Goal: Communication & Community: Answer question/provide support

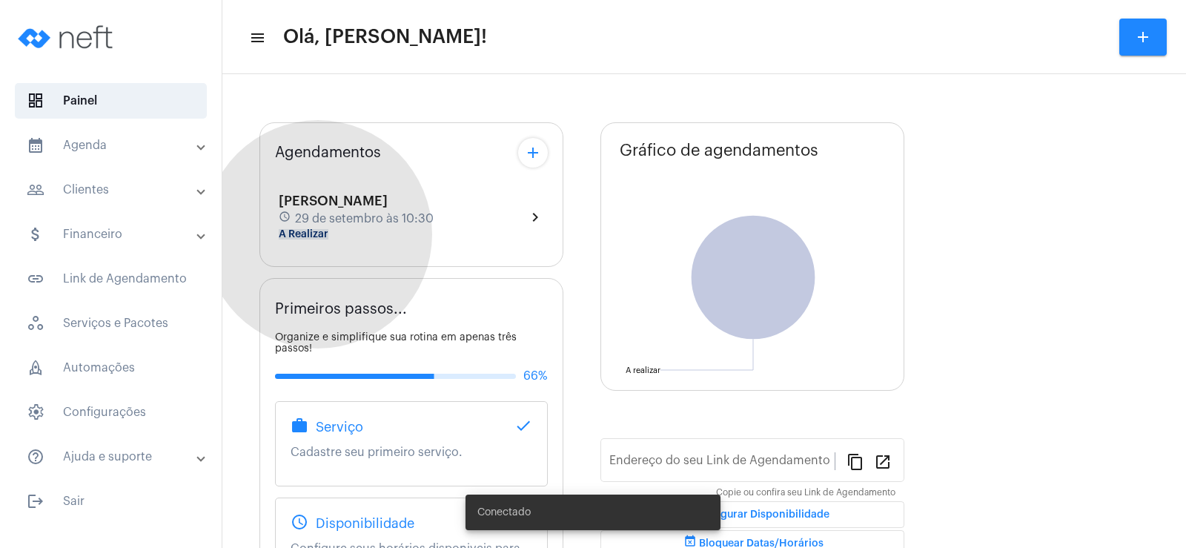
click at [318, 234] on mat-chip "A Realizar" at bounding box center [304, 234] width 50 height 10
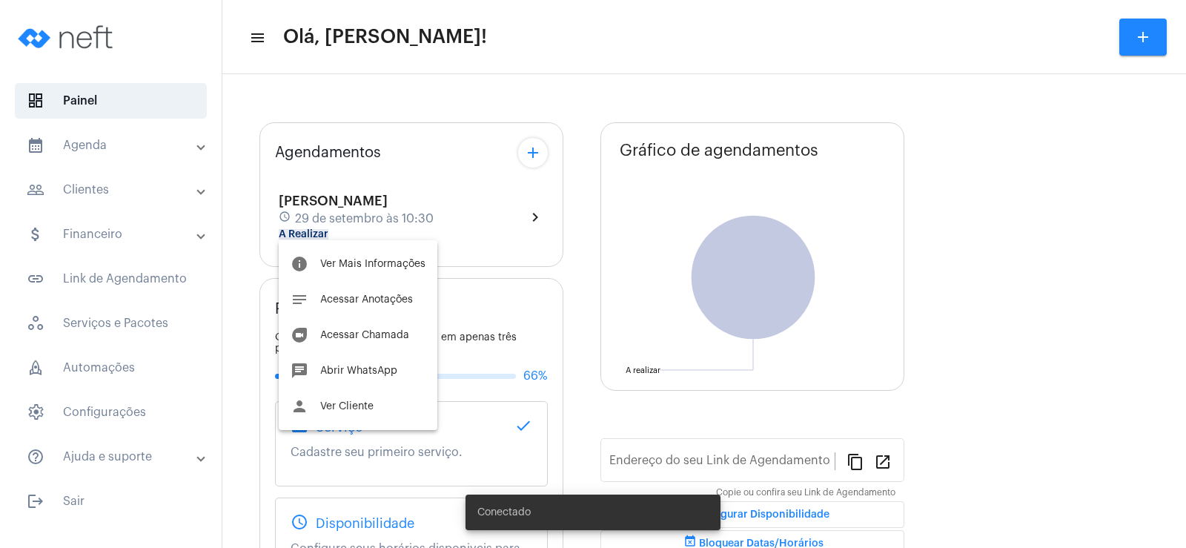
type input "[URL][DOMAIN_NAME]"
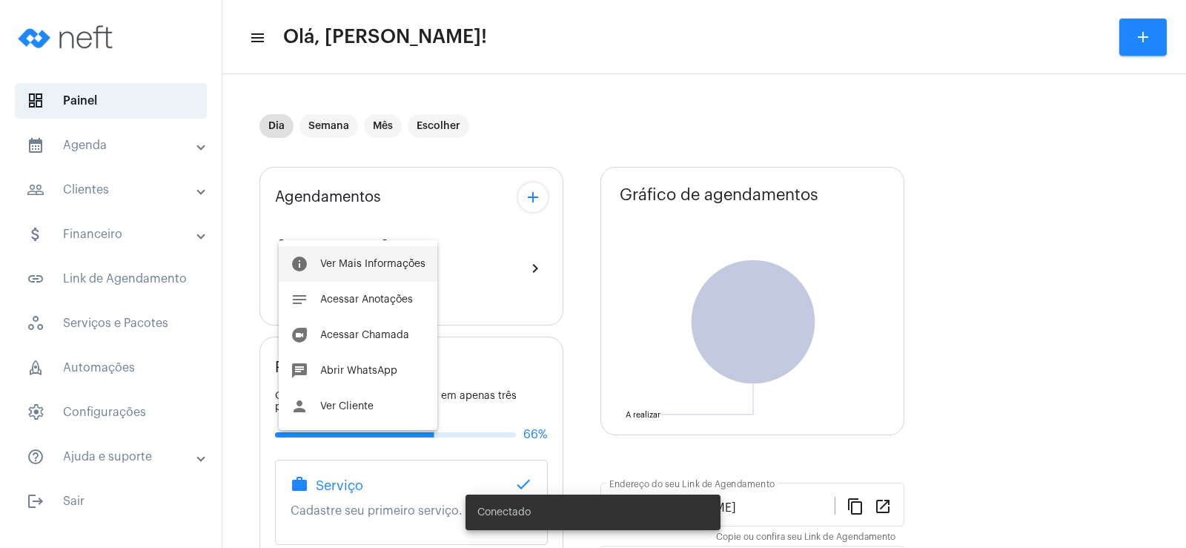
click at [362, 265] on span "Ver Mais Informações" at bounding box center [372, 264] width 105 height 10
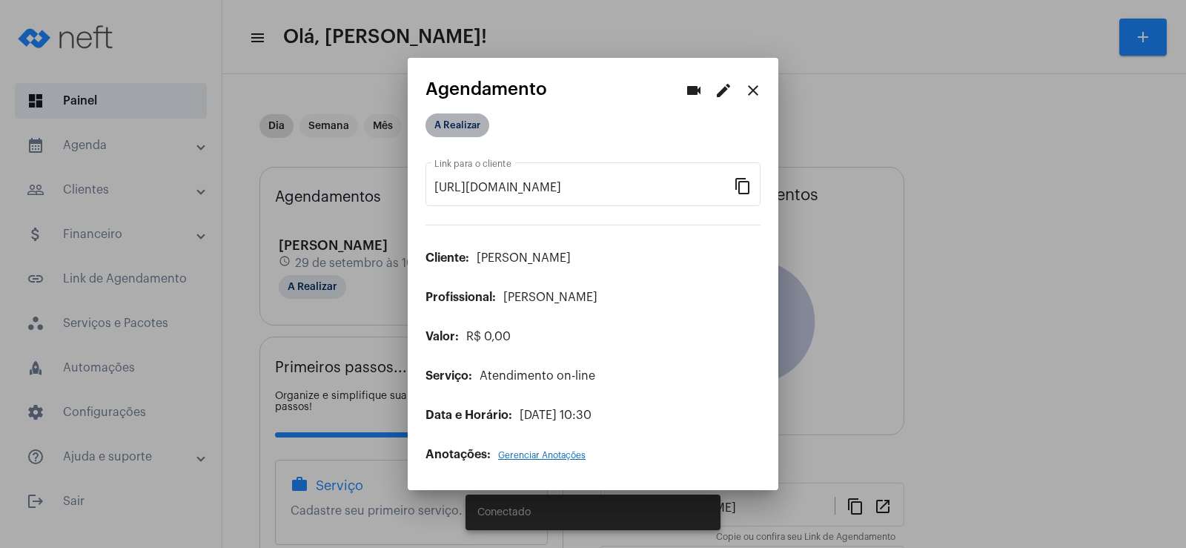
click at [462, 130] on mat-chip "A Realizar" at bounding box center [457, 125] width 64 height 24
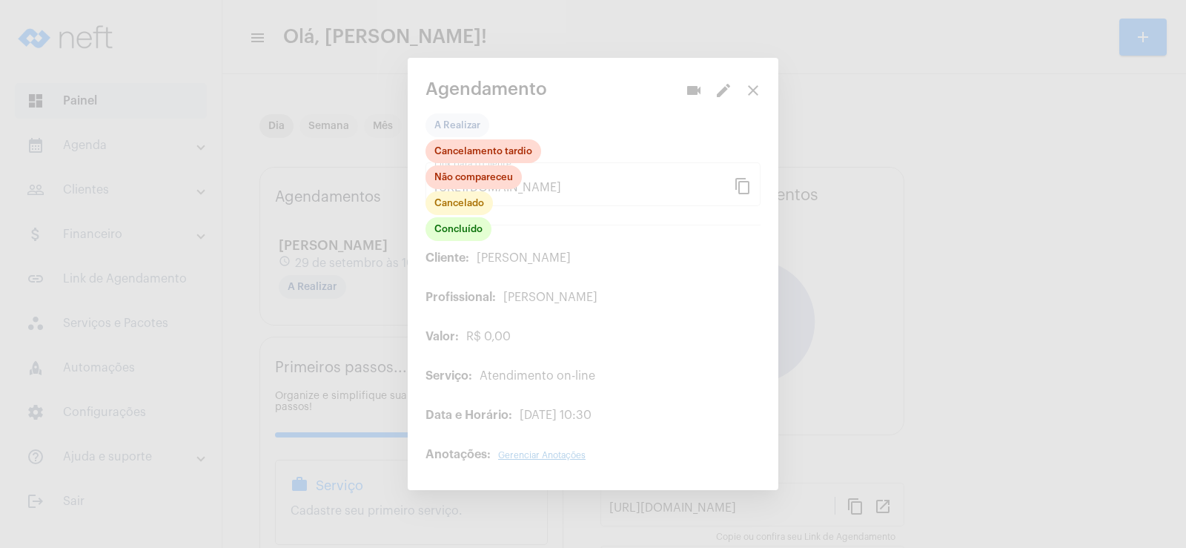
click at [564, 147] on div at bounding box center [593, 274] width 1186 height 548
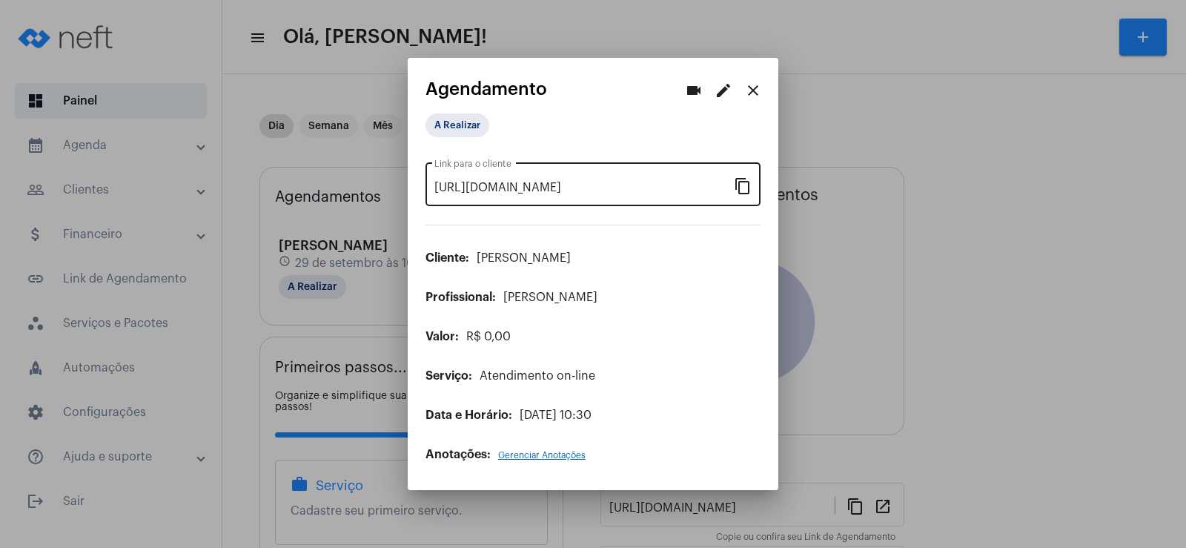
click at [744, 188] on mat-icon "content_copy" at bounding box center [743, 185] width 18 height 18
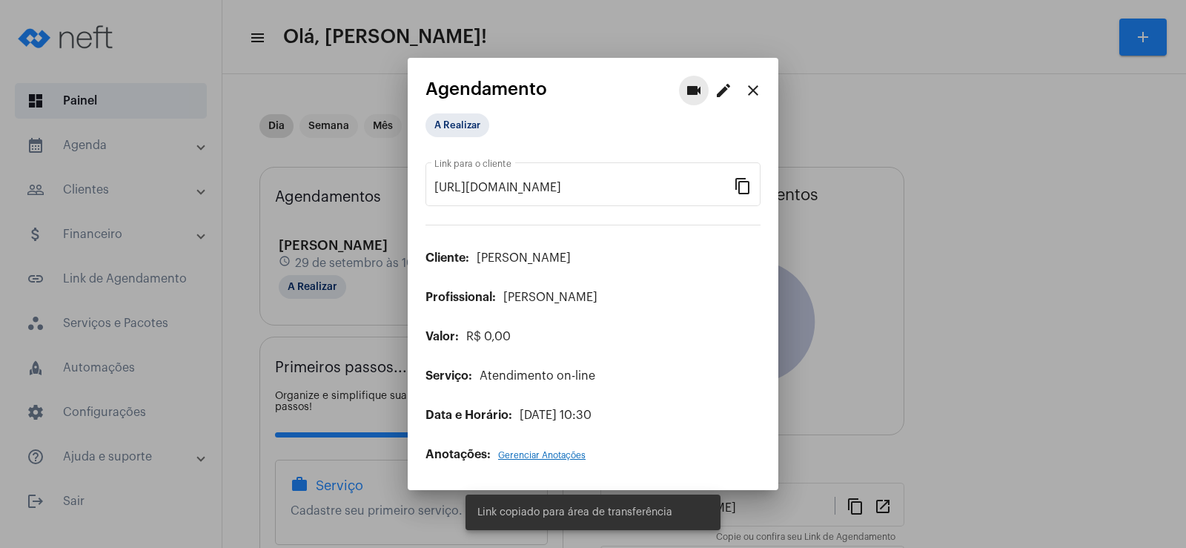
click at [698, 93] on mat-icon "videocam" at bounding box center [694, 91] width 18 height 18
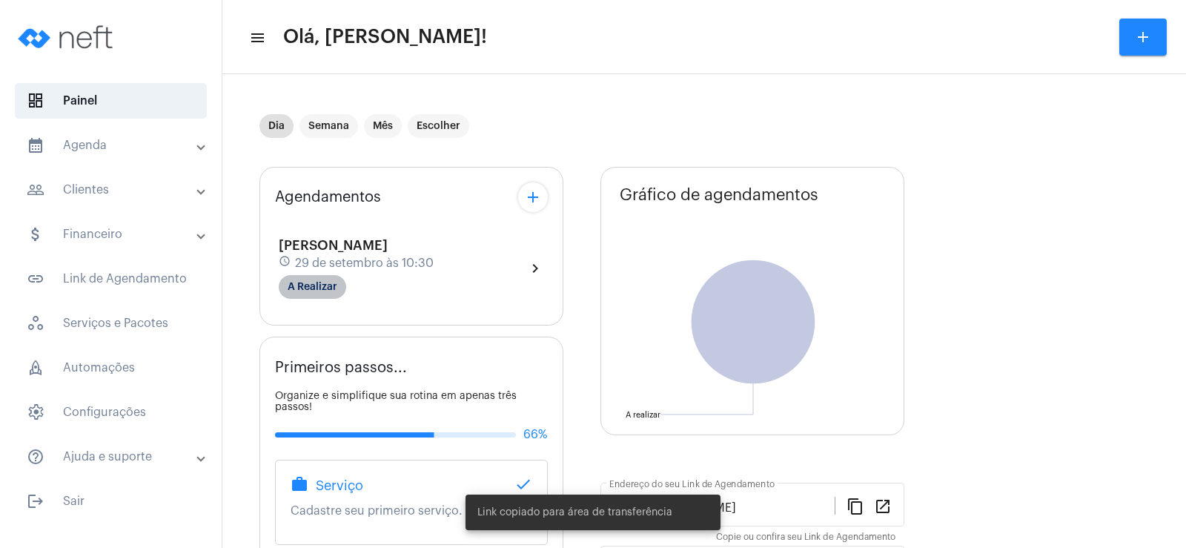
click at [326, 277] on mat-chip "A Realizar" at bounding box center [312, 287] width 67 height 24
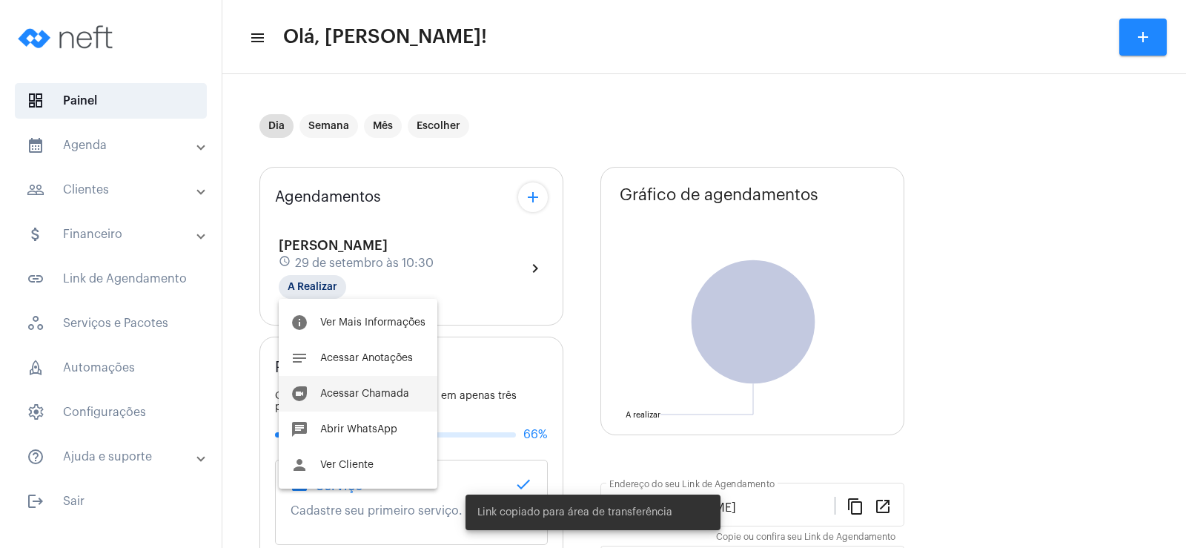
click at [382, 385] on button "duo [PERSON_NAME]" at bounding box center [358, 394] width 159 height 36
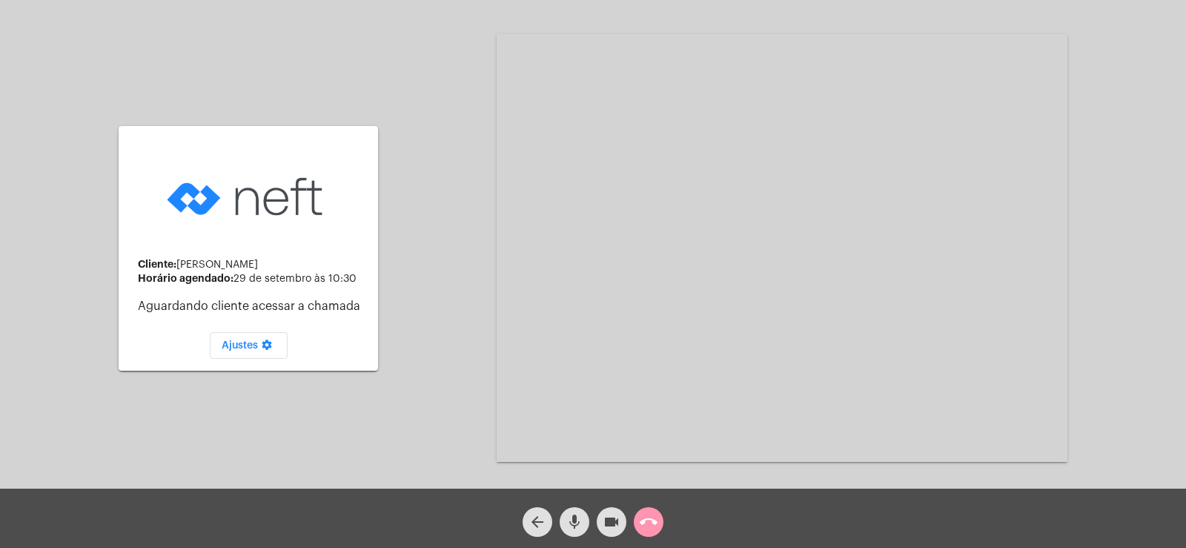
click at [576, 525] on mat-icon "mic" at bounding box center [574, 522] width 18 height 18
click at [604, 523] on mat-icon "videocam" at bounding box center [612, 522] width 18 height 18
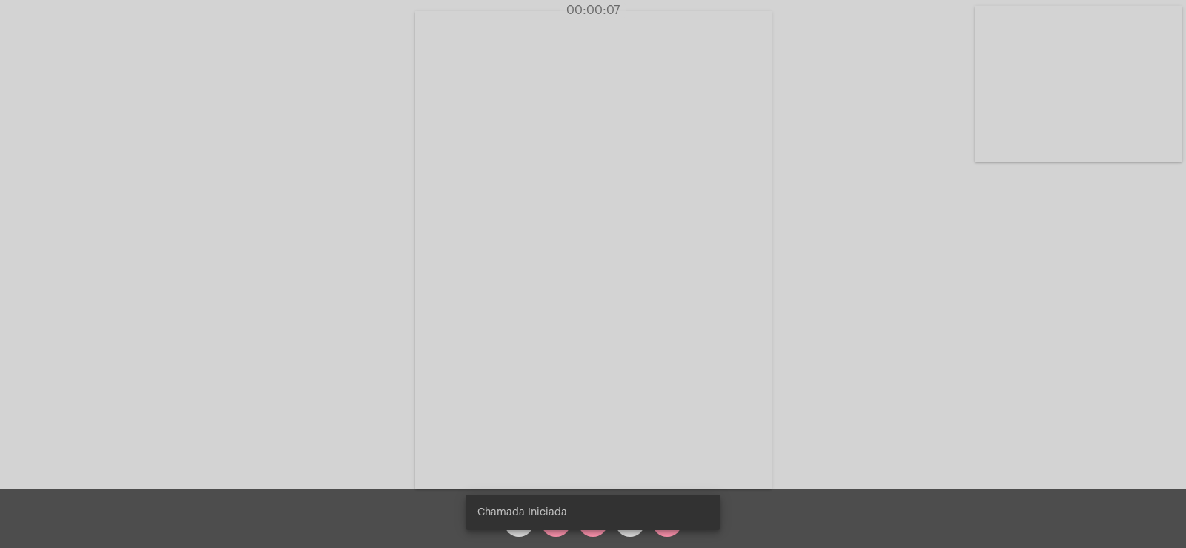
click at [560, 531] on div "Chamada Iniciada" at bounding box center [593, 512] width 291 height 71
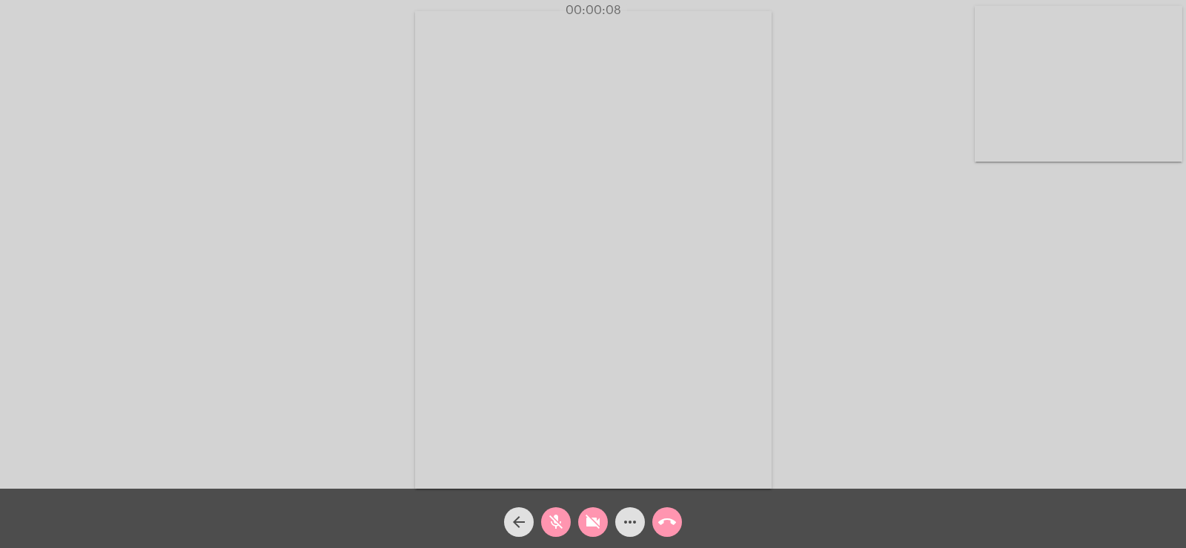
click at [554, 530] on mat-icon "mic_off" at bounding box center [556, 522] width 18 height 18
click at [586, 525] on mat-icon "videocam_off" at bounding box center [593, 522] width 18 height 18
click at [631, 515] on mat-icon "more_horiz" at bounding box center [630, 522] width 18 height 18
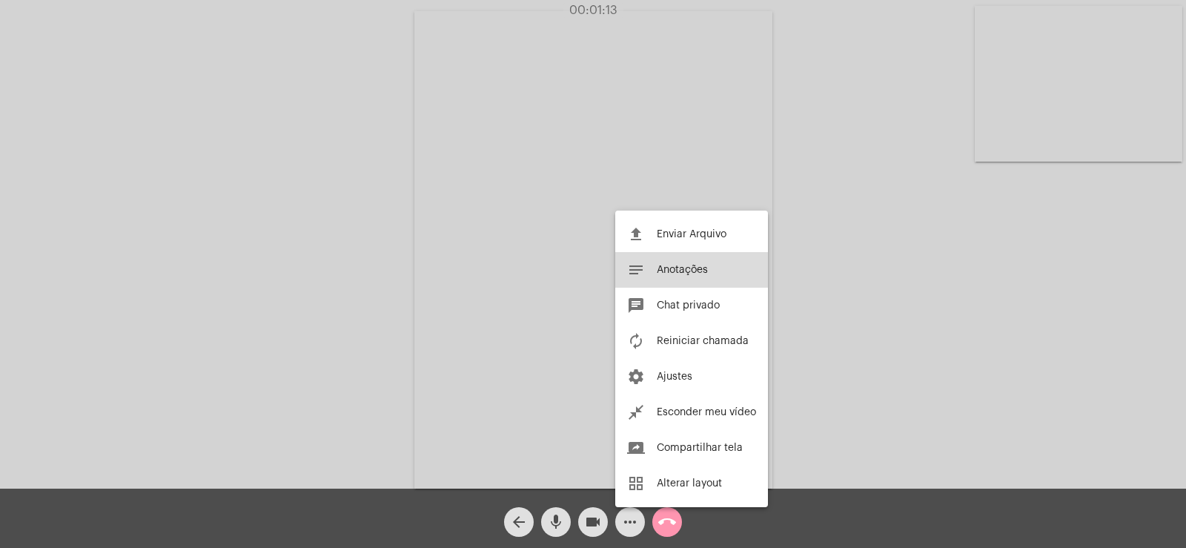
click at [678, 268] on span "Anotações" at bounding box center [682, 270] width 51 height 10
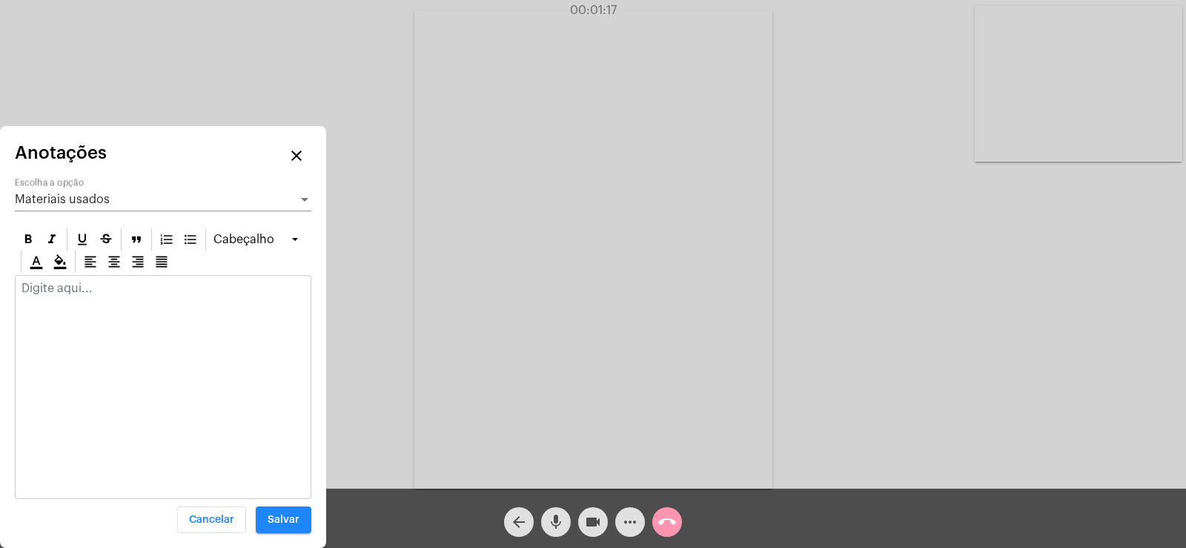
click at [92, 194] on span "Materiais usados" at bounding box center [62, 199] width 95 height 12
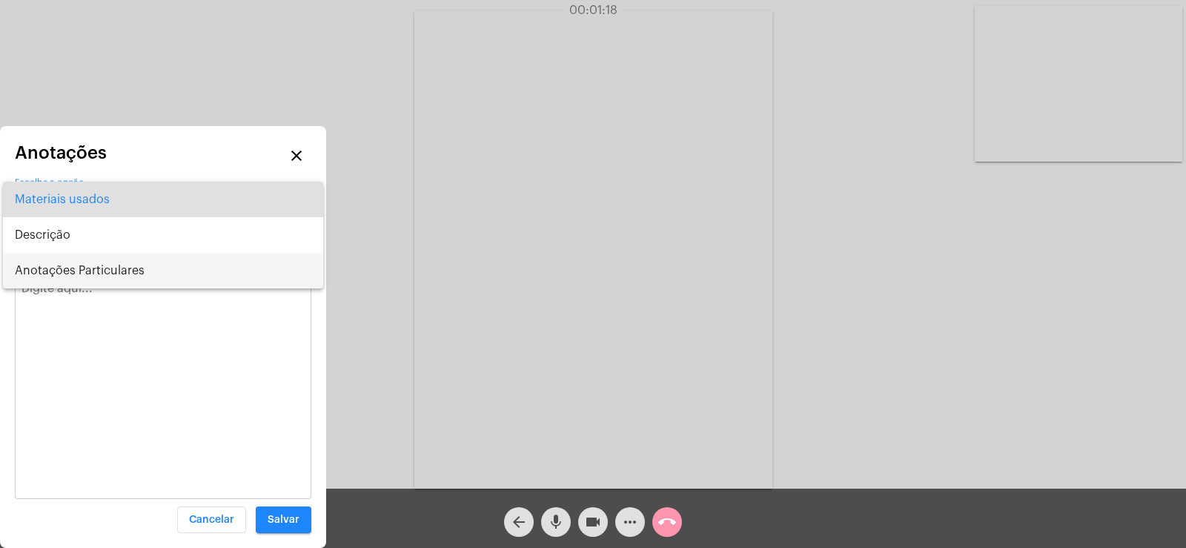
click at [90, 256] on span "Anotações Particulares" at bounding box center [163, 271] width 296 height 36
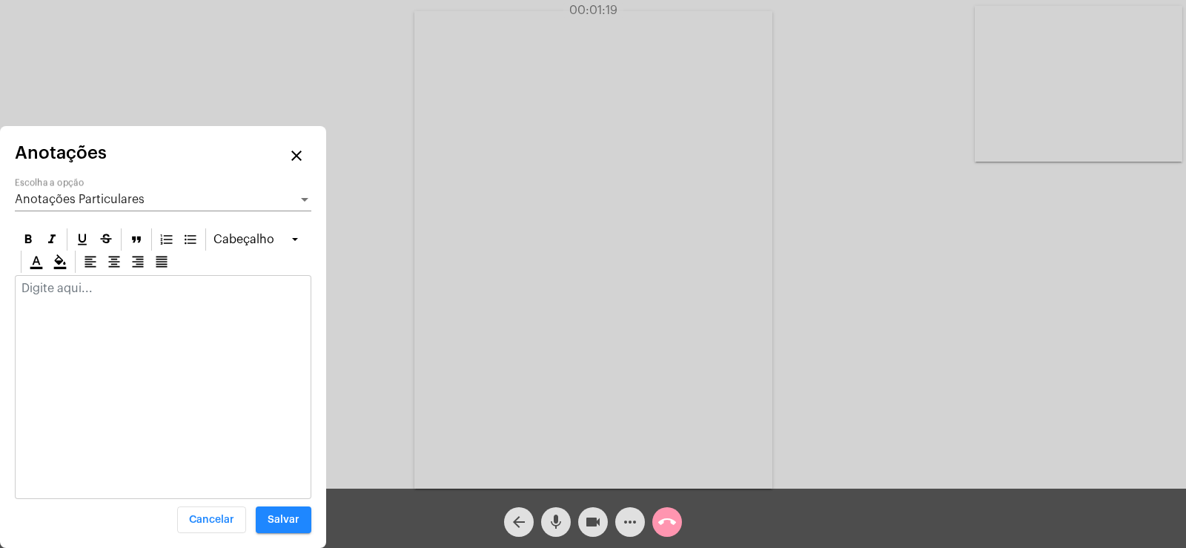
click at [81, 301] on div at bounding box center [163, 292] width 295 height 33
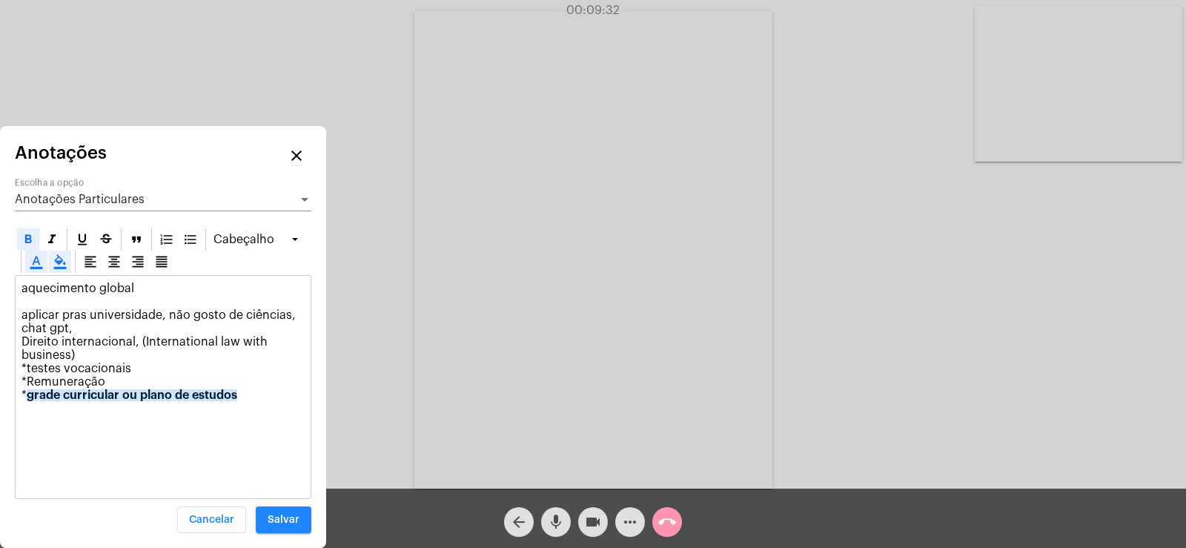
drag, startPoint x: 30, startPoint y: 396, endPoint x: 261, endPoint y: 395, distance: 231.2
click at [261, 395] on p "aquecimento global aplicar pras universidade, não gosto de ciências, chat gpt, …" at bounding box center [162, 342] width 283 height 120
click at [30, 236] on icon at bounding box center [28, 238] width 7 height 9
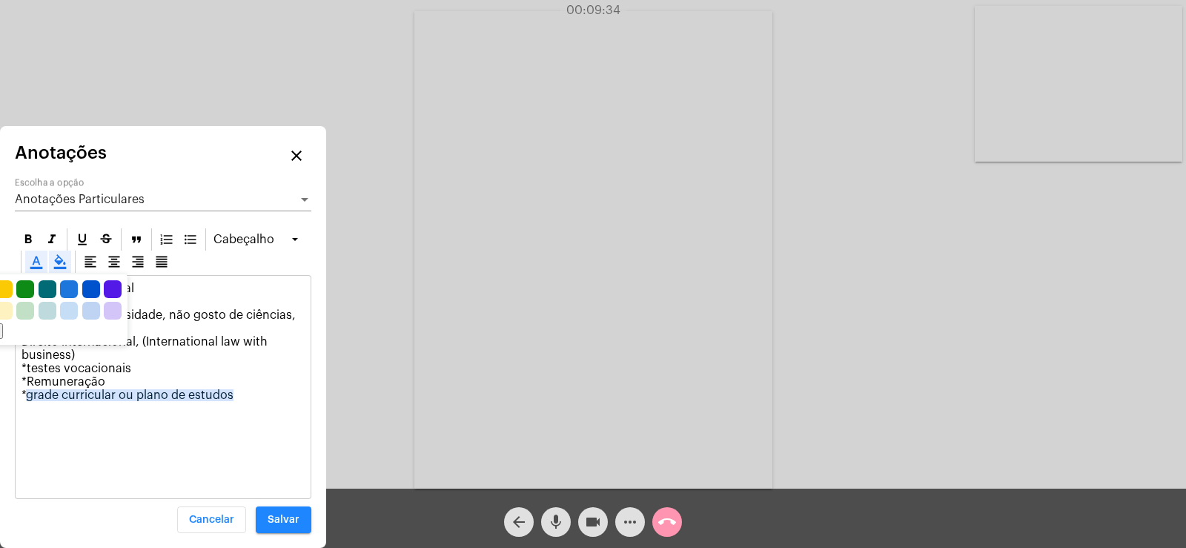
click at [30, 259] on icon at bounding box center [36, 261] width 15 height 15
click at [53, 259] on icon at bounding box center [60, 261] width 15 height 15
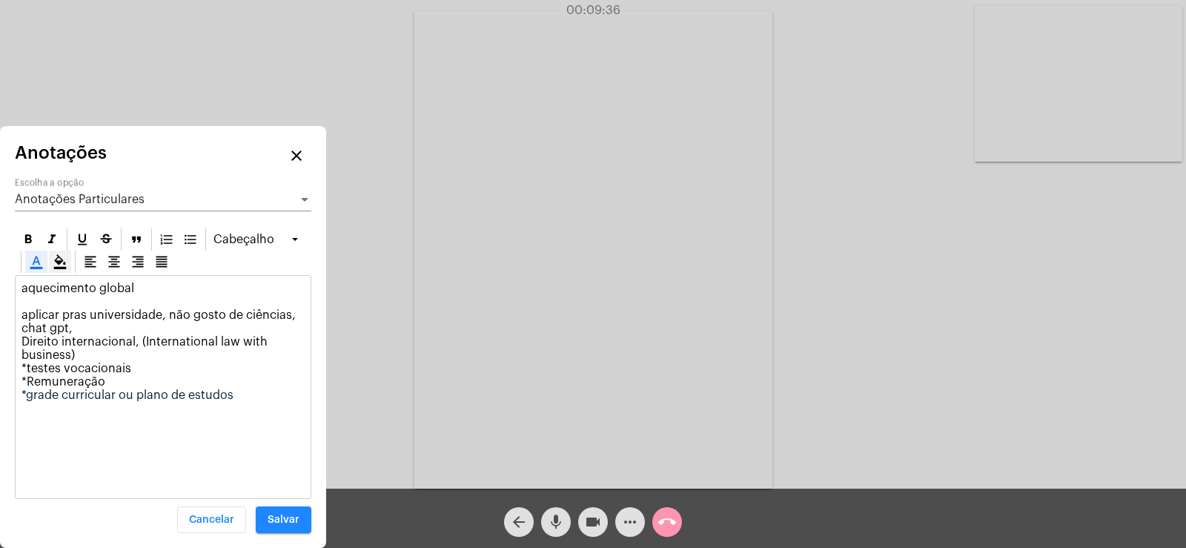
click at [60, 427] on div "aquecimento global aplicar pras universidade, não gosto de ciências, chat gpt, …" at bounding box center [163, 387] width 296 height 224
click at [37, 401] on p "aquecimento global aplicar pras universidade, não gosto de ciências, chat gpt, …" at bounding box center [162, 342] width 283 height 120
drag, startPoint x: 27, startPoint y: 390, endPoint x: 233, endPoint y: 391, distance: 206.0
click at [233, 391] on p "aquecimento global aplicar pras universidade, não gosto de ciências, chat gpt, …" at bounding box center [162, 342] width 283 height 120
click at [30, 260] on icon at bounding box center [36, 262] width 13 height 13
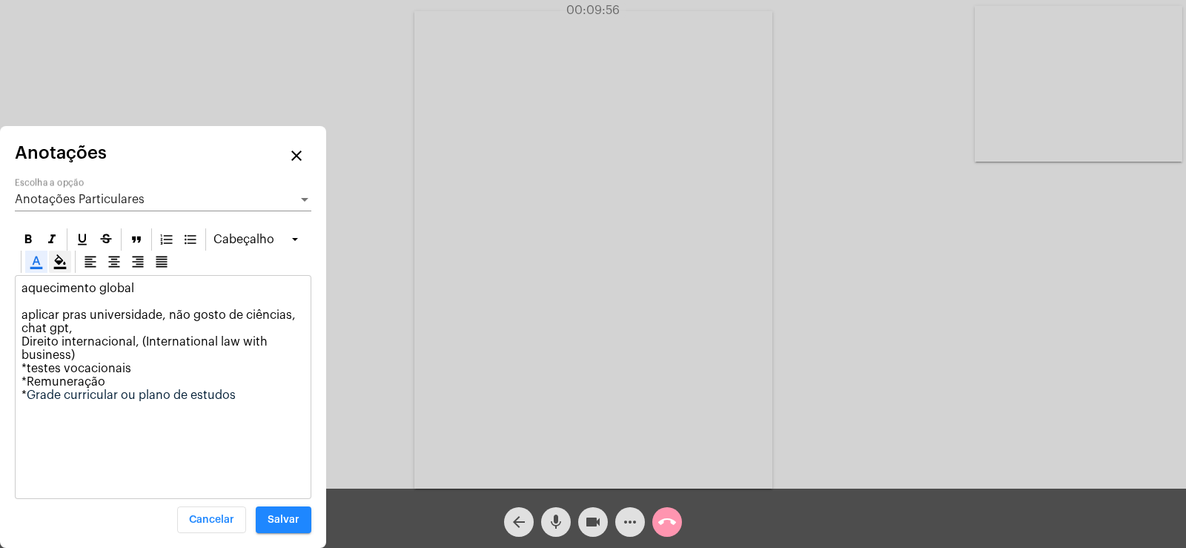
click at [240, 391] on p "aquecimento global aplicar pras universidade, não gosto de ciências, chat gpt, …" at bounding box center [162, 342] width 283 height 120
click at [163, 312] on p "aquecimento global aplicar pras universidade, não gosto de ciências, chat gpt, …" at bounding box center [162, 355] width 283 height 147
click at [253, 398] on p "aquecimento global aplicar pras universidades (setembro de 2027), não gosto de …" at bounding box center [162, 355] width 283 height 147
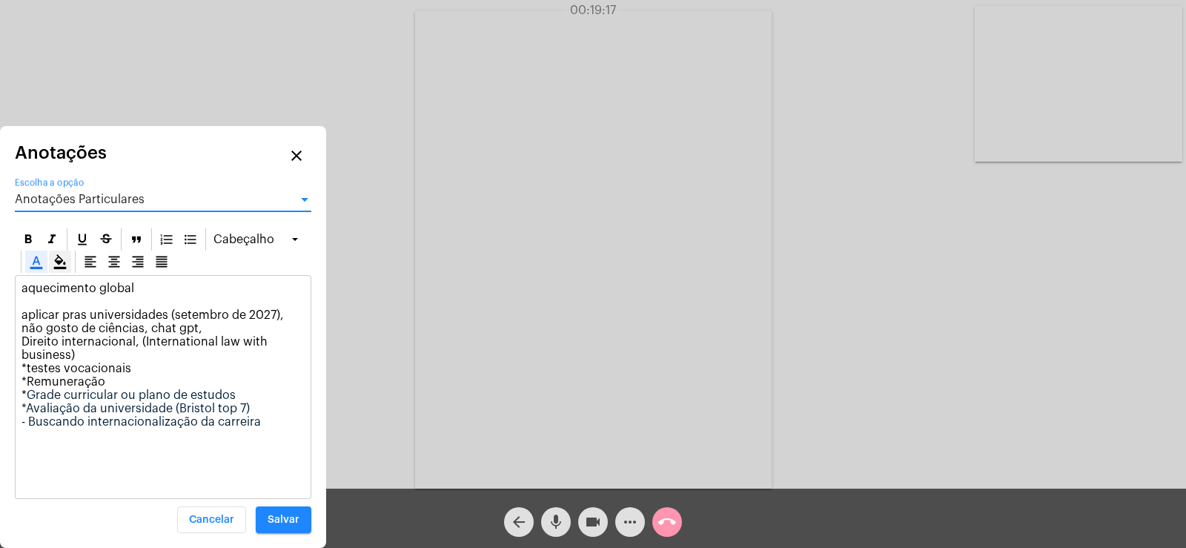
click at [82, 202] on span "Anotações Particulares" at bounding box center [80, 199] width 130 height 12
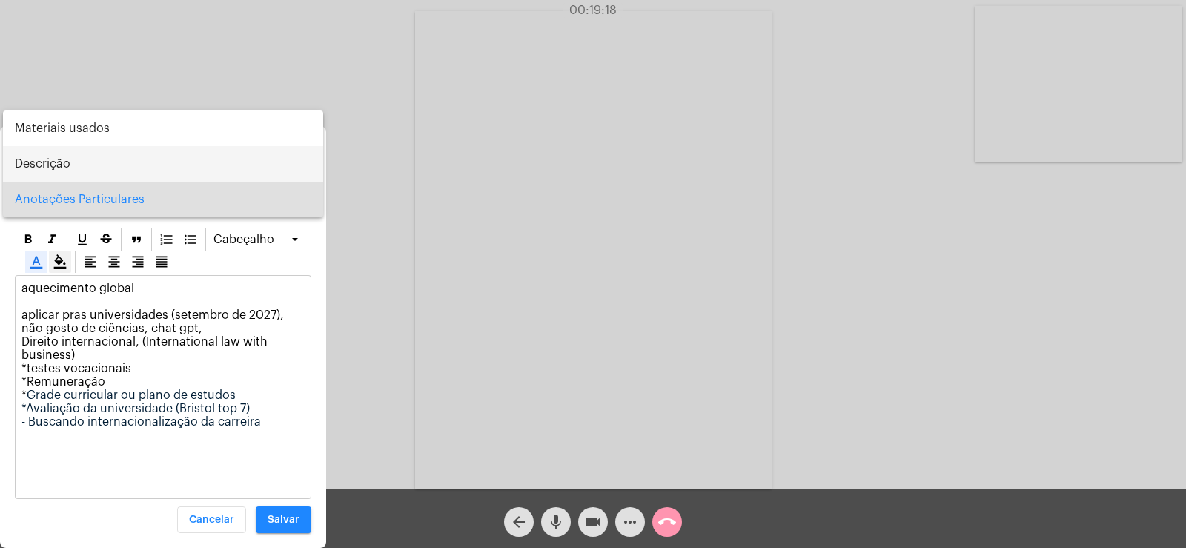
click at [52, 169] on span "Descrição" at bounding box center [163, 164] width 296 height 36
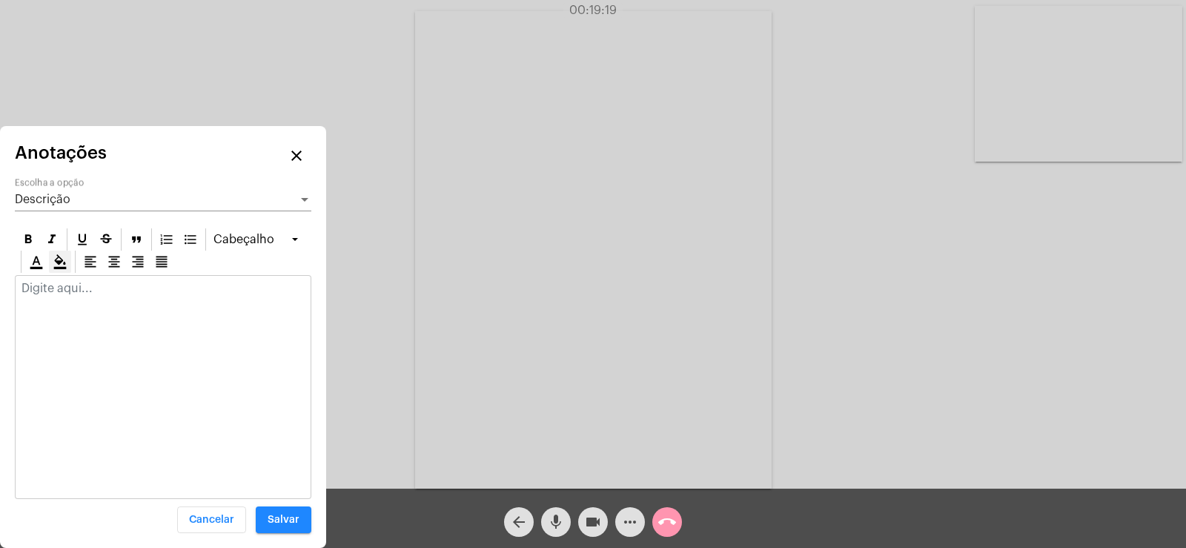
click at [69, 287] on p at bounding box center [162, 288] width 283 height 13
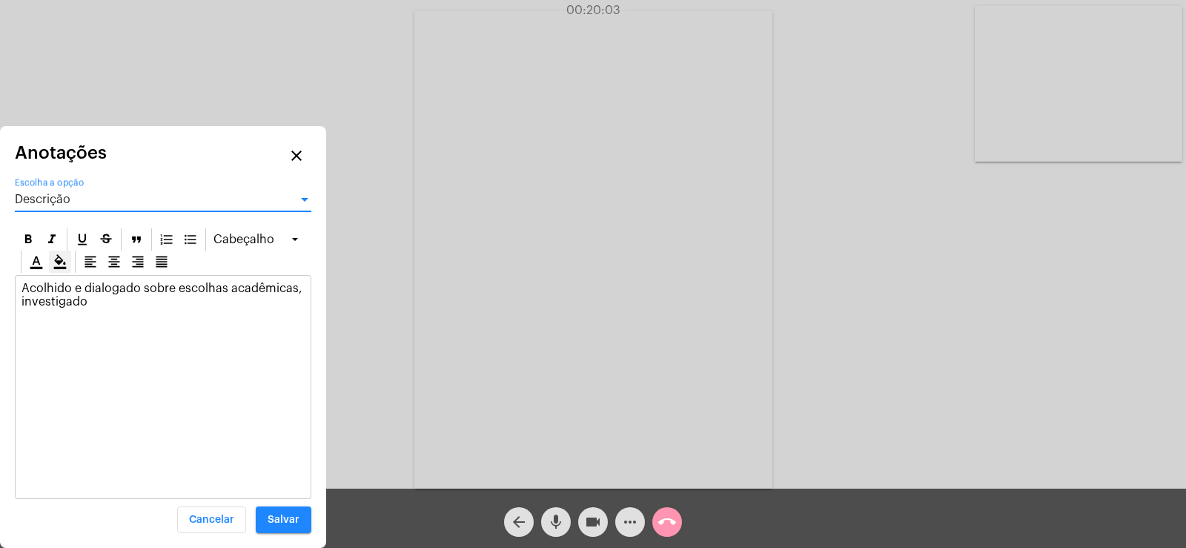
click at [36, 202] on span "Descrição" at bounding box center [43, 199] width 56 height 12
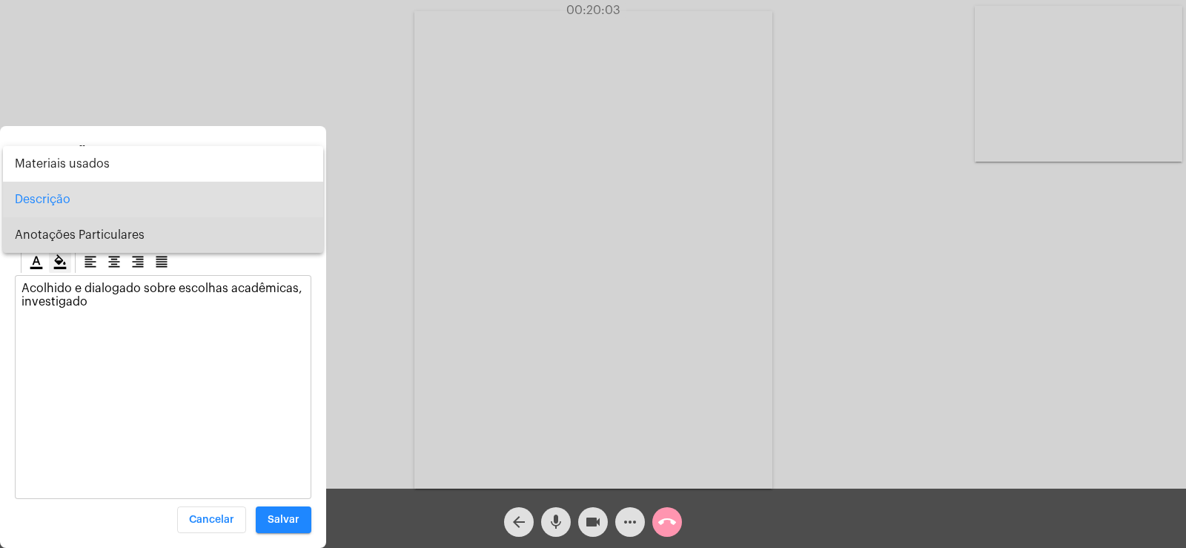
click at [50, 236] on span "Anotações Particulares" at bounding box center [163, 235] width 296 height 36
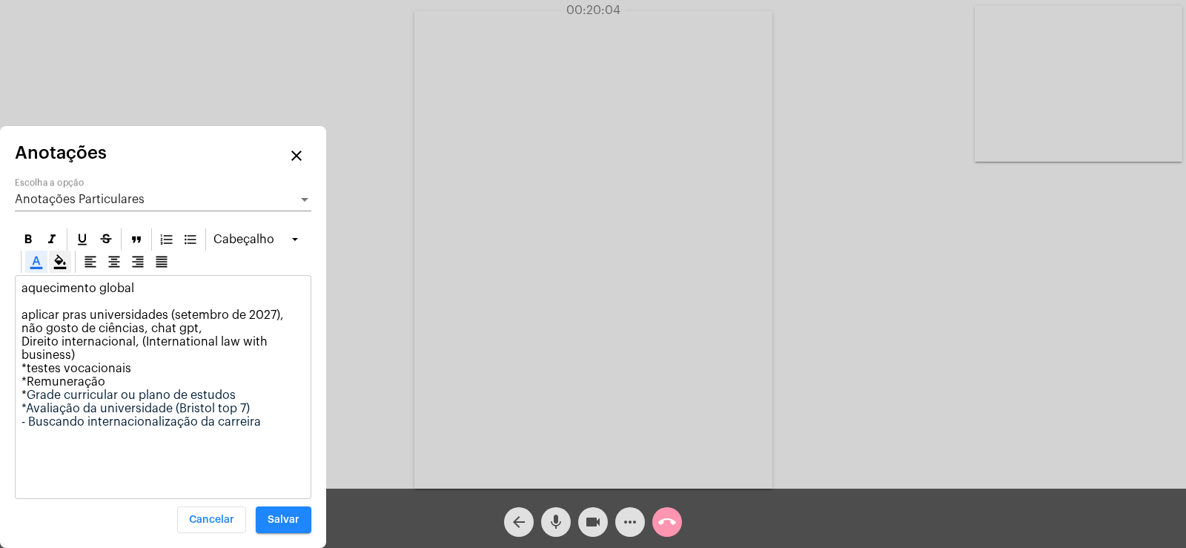
click at [285, 428] on p "aquecimento global aplicar pras universidades (setembro de 2027), não gosto de …" at bounding box center [162, 368] width 283 height 173
click at [102, 190] on div "Anotações Particulares Escolha a opção" at bounding box center [163, 194] width 296 height 33
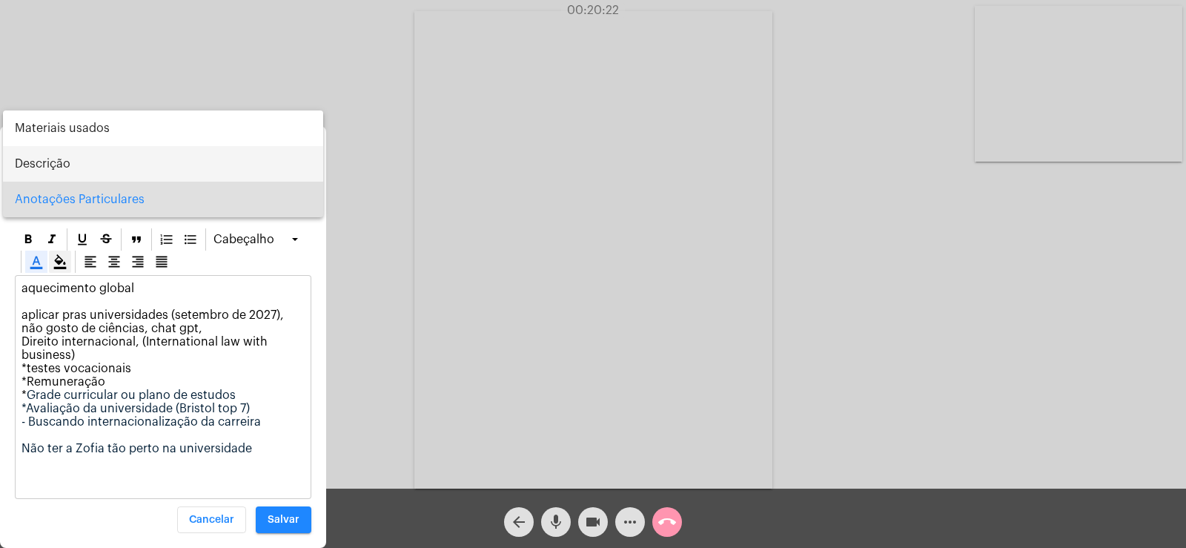
click at [69, 152] on span "Descrição" at bounding box center [163, 164] width 296 height 36
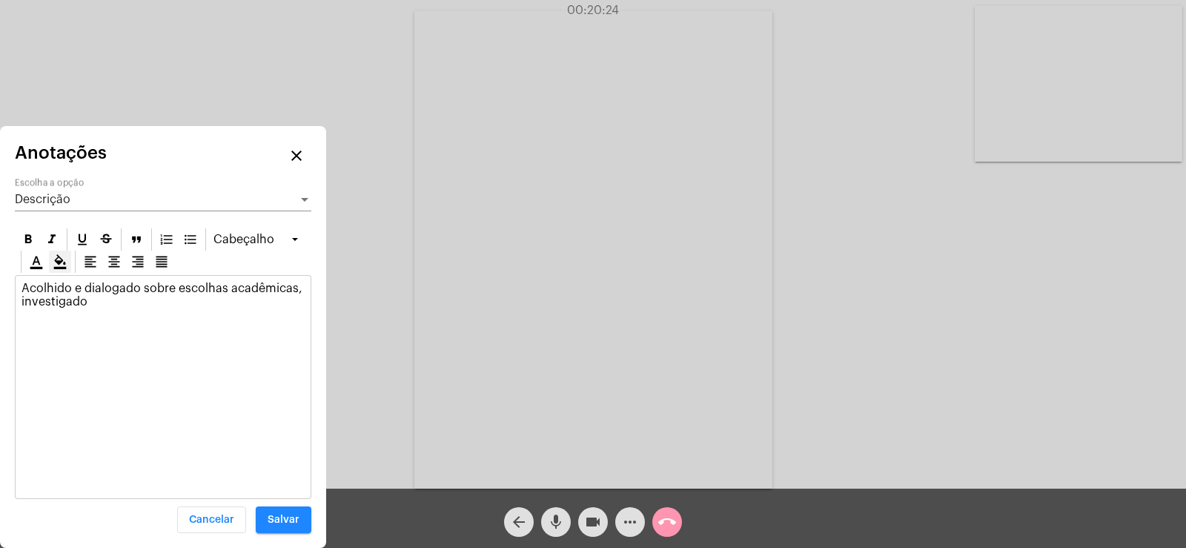
click at [105, 299] on p "Acolhido e dialogado sobre escolhas acadêmicas, investigado" at bounding box center [162, 295] width 283 height 27
click at [89, 188] on div "Descrição Escolha a opção" at bounding box center [163, 194] width 296 height 33
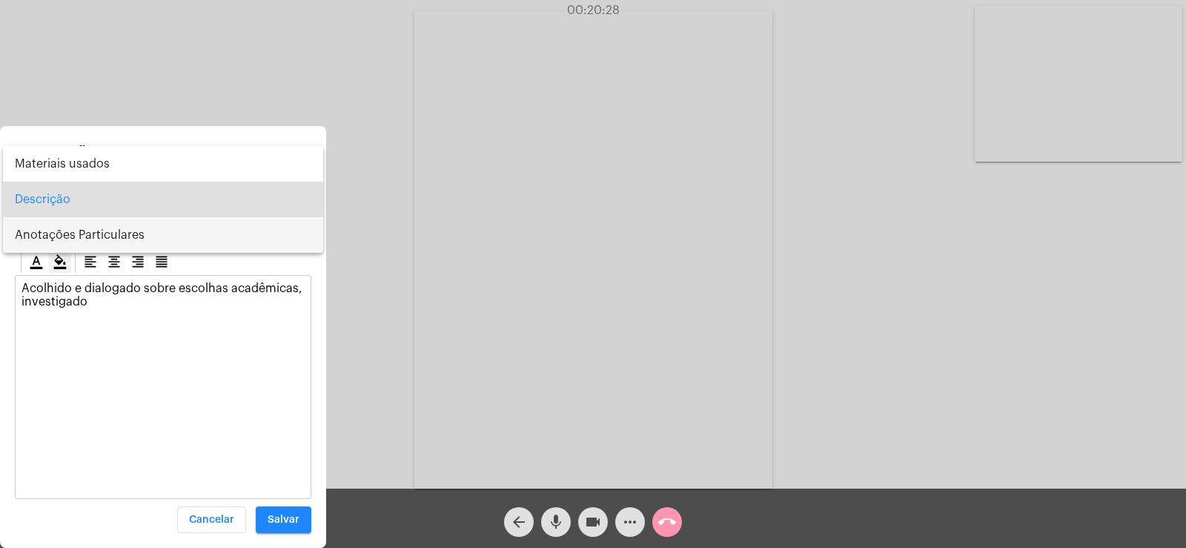
click at [82, 236] on span "Anotações Particulares" at bounding box center [163, 235] width 296 height 36
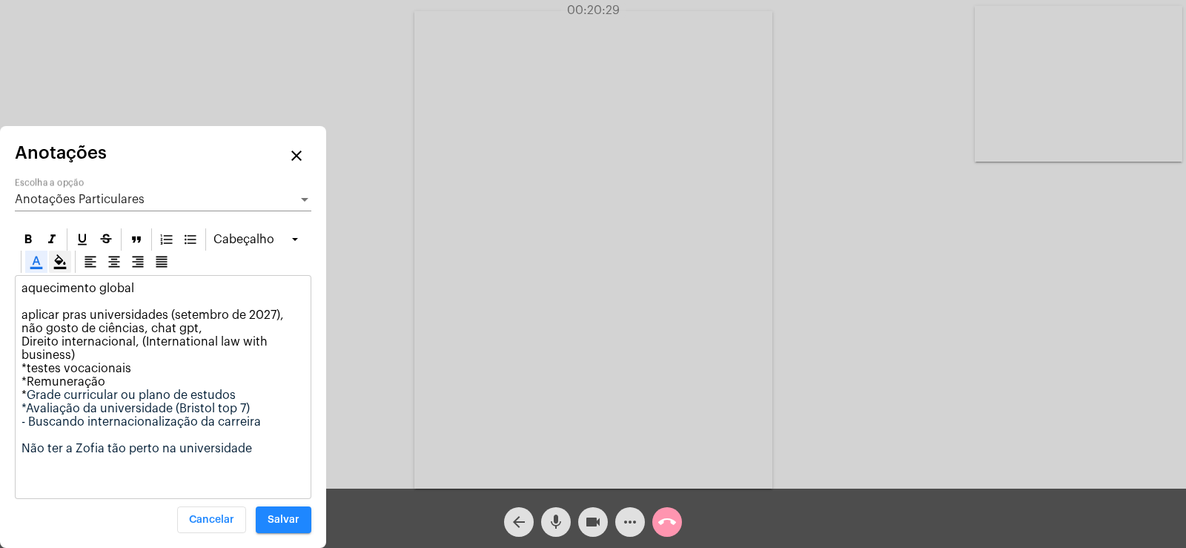
click at [260, 458] on p "aquecimento global aplicar pras universidades (setembro de 2027), não gosto de …" at bounding box center [162, 375] width 283 height 187
click at [116, 199] on span "Anotações Particulares" at bounding box center [80, 199] width 130 height 12
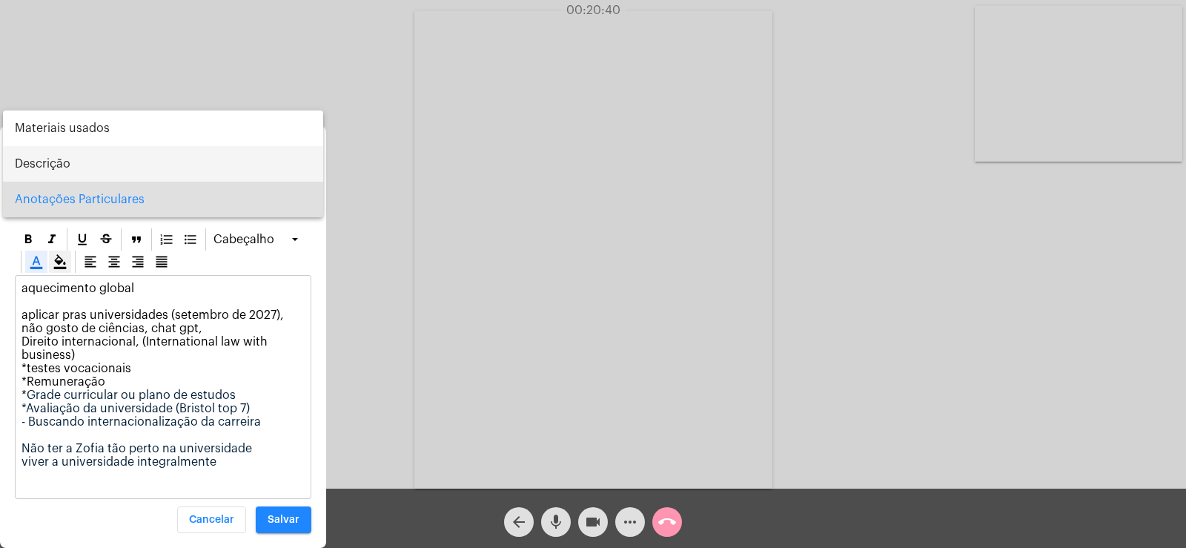
click at [107, 150] on span "Descrição" at bounding box center [163, 164] width 296 height 36
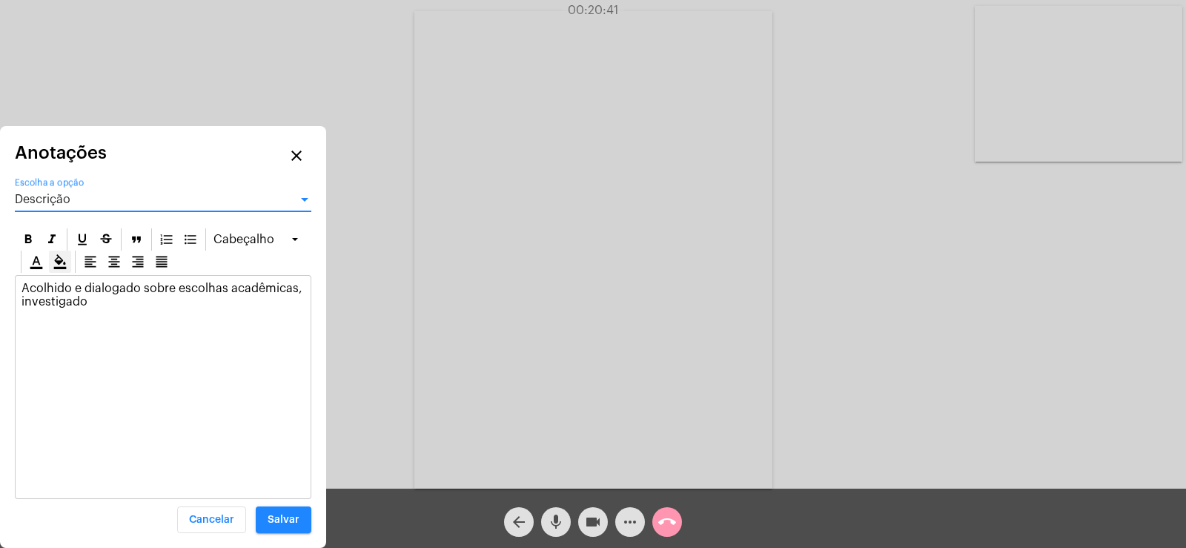
click at [95, 314] on div "Acolhido e dialogado sobre escolhas acadêmicas, investigado" at bounding box center [163, 299] width 295 height 46
click at [68, 302] on p "Acolhido e dialogado sobre escolhas acadêmicas, investigado" at bounding box center [162, 295] width 283 height 27
click at [104, 295] on p "Acolhido e dialogado sobre escolhas acadêmicas, investigando" at bounding box center [162, 295] width 283 height 27
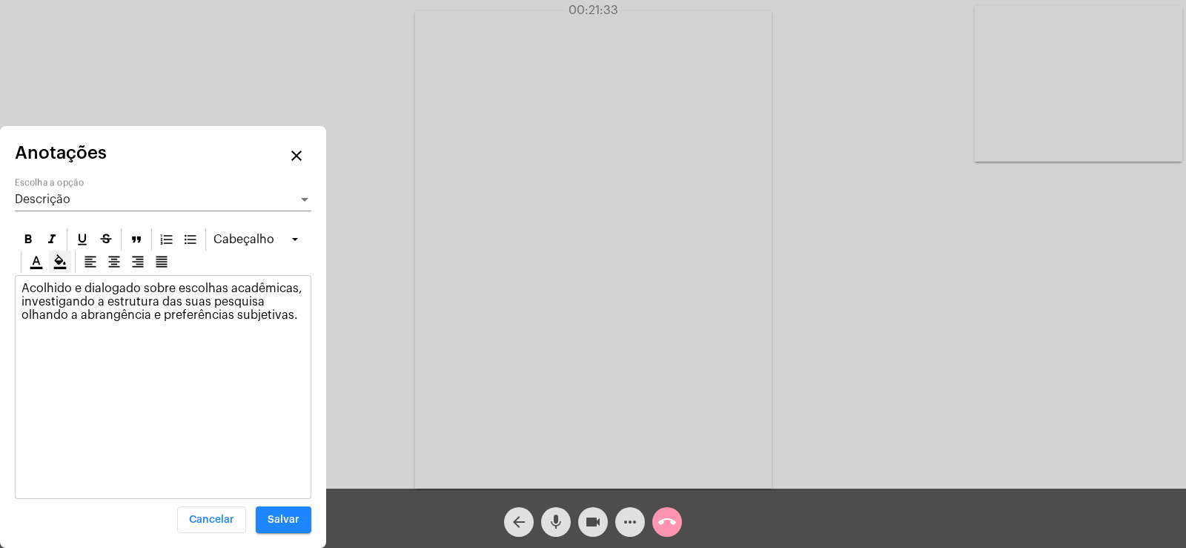
click at [67, 208] on div "Descrição Escolha a opção" at bounding box center [163, 194] width 296 height 33
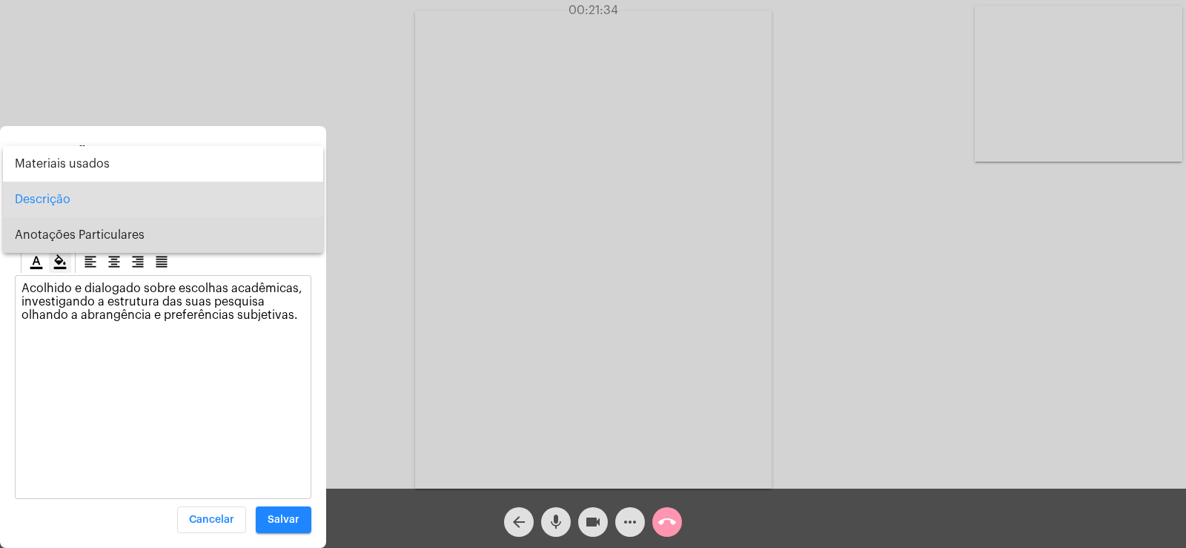
click at [72, 238] on span "Anotações Particulares" at bounding box center [163, 235] width 296 height 36
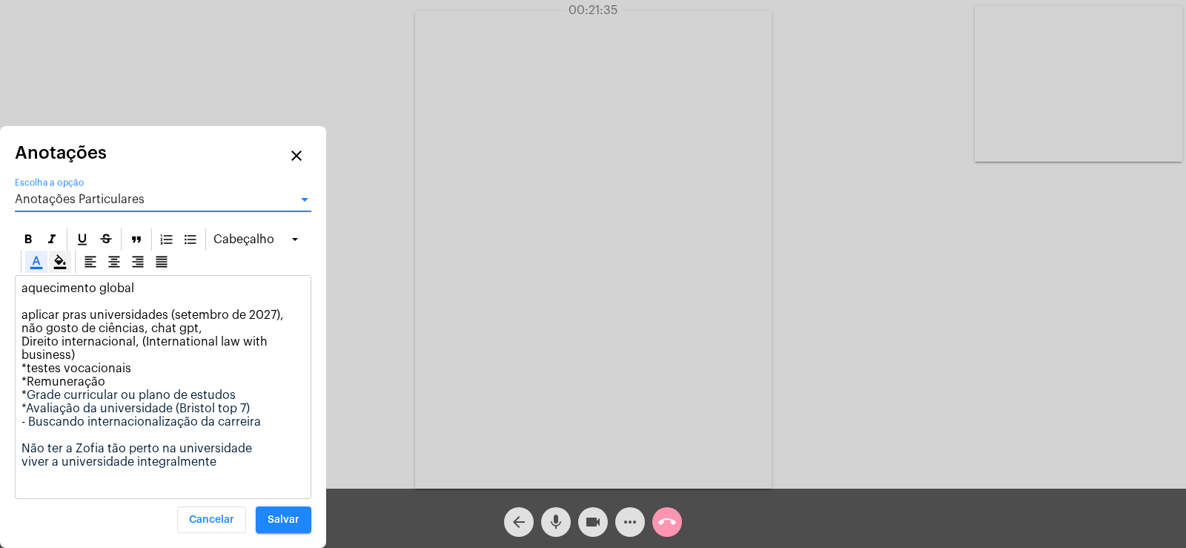
click at [221, 460] on p "aquecimento global aplicar pras universidades (setembro de 2027), não gosto de …" at bounding box center [162, 375] width 283 height 187
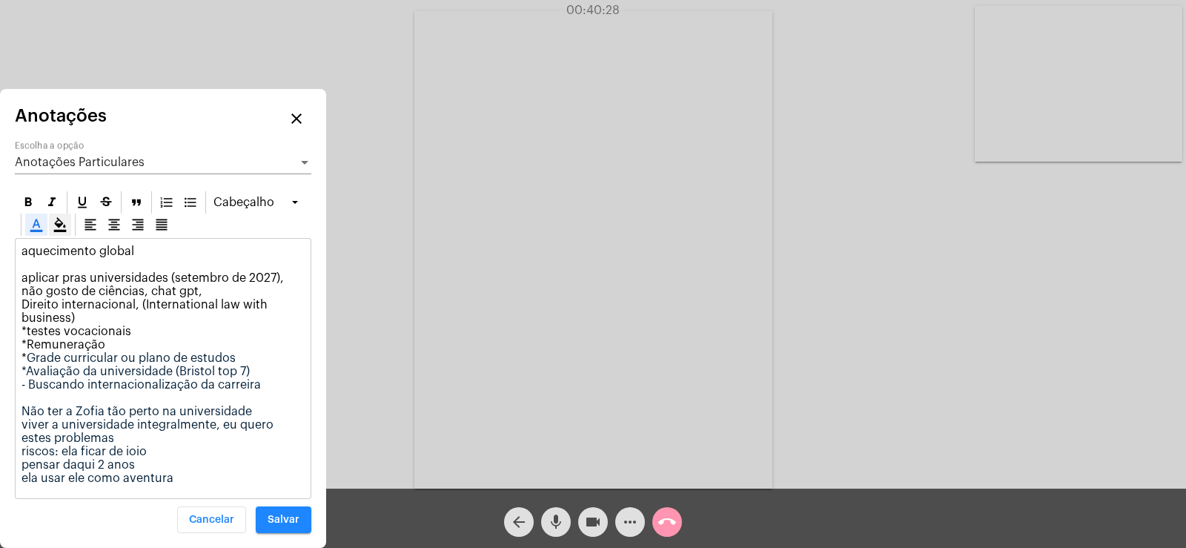
click at [145, 162] on div "Anotações Particulares" at bounding box center [156, 162] width 283 height 13
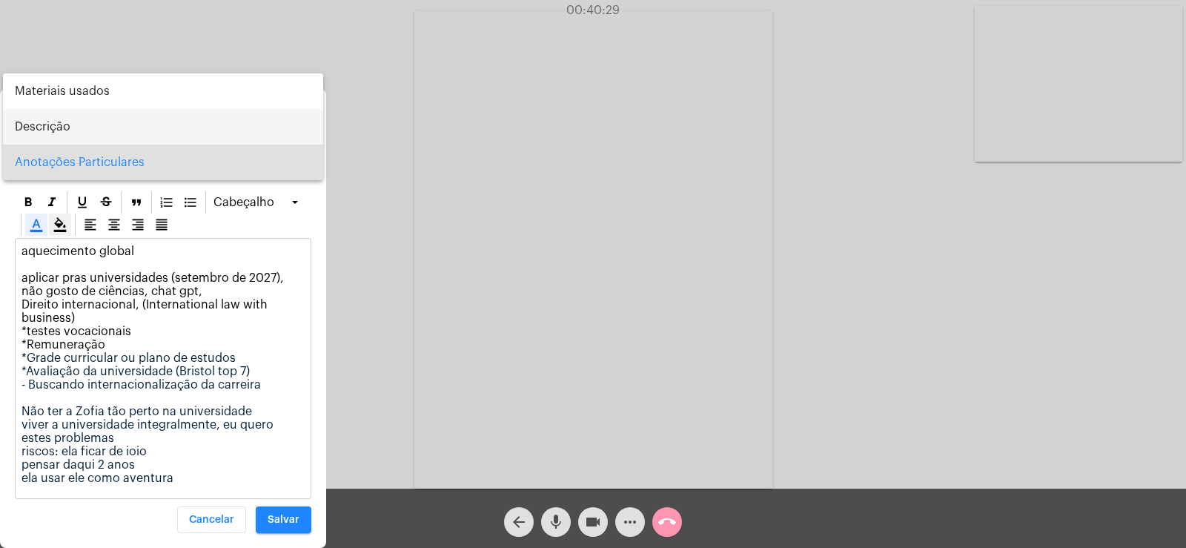
click at [44, 131] on span "Descrição" at bounding box center [163, 127] width 296 height 36
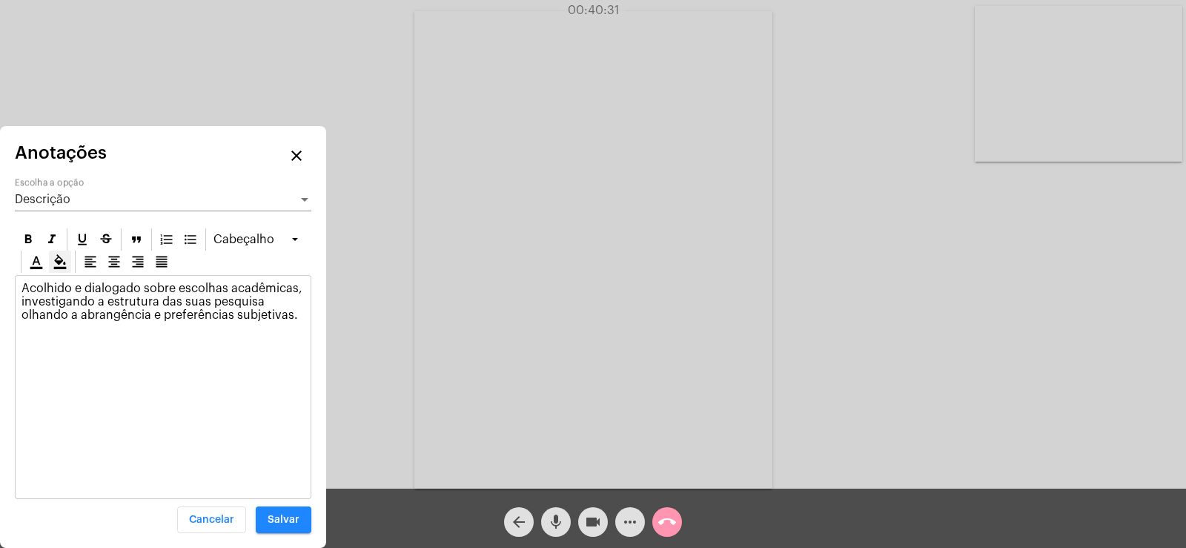
click at [298, 322] on p "Acolhido e dialogado sobre escolhas acadêmicas, investigando a estrutura das su…" at bounding box center [162, 308] width 283 height 53
click at [69, 194] on span "Descrição" at bounding box center [43, 199] width 56 height 12
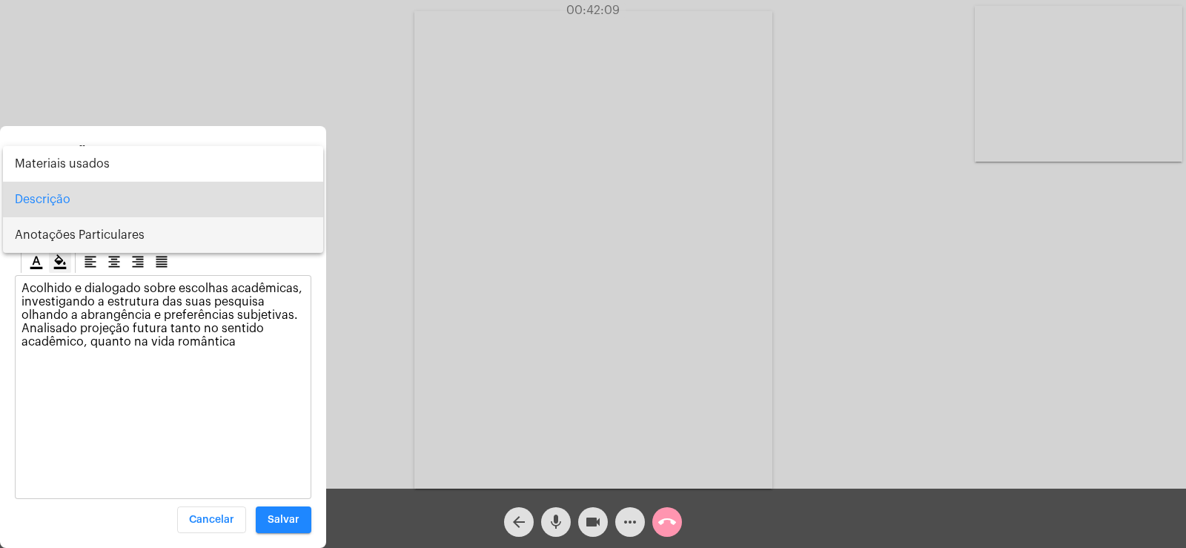
click at [62, 234] on span "Anotações Particulares" at bounding box center [163, 235] width 296 height 36
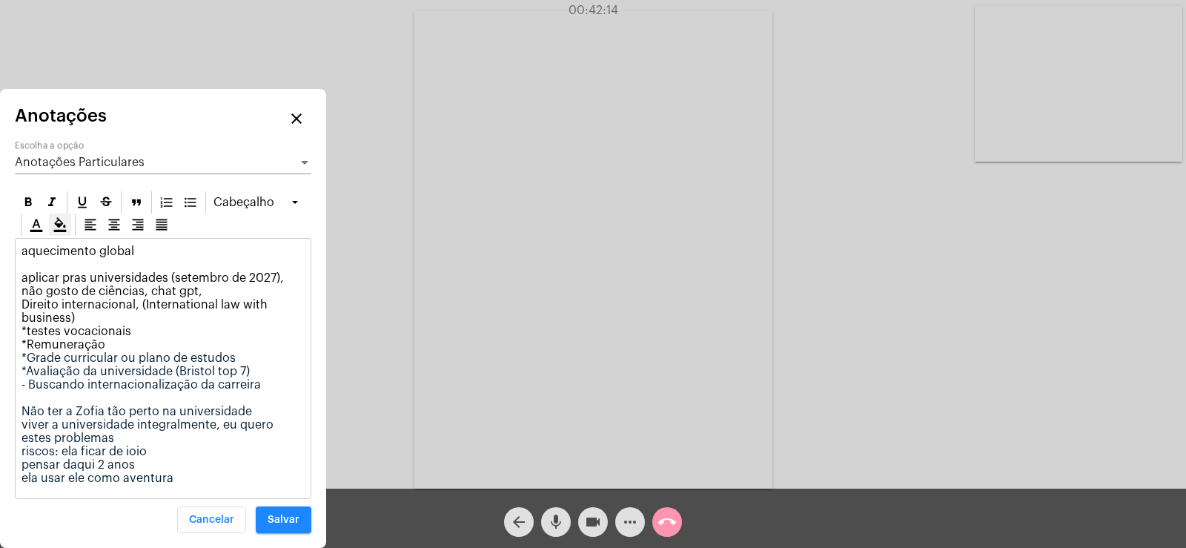
click at [136, 247] on p "aquecimento global aplicar pras universidades (setembro de 2027), não gosto de …" at bounding box center [162, 365] width 283 height 240
click at [115, 248] on p "aquecimento global aplicar pras universidades (setembro de 2027), não gosto de …" at bounding box center [162, 365] width 283 height 240
click at [154, 246] on p "aquecimento global aplicar pras universidades (setembro de 2027), não gosto de …" at bounding box center [162, 365] width 283 height 240
click at [187, 477] on p "aquecimento global aplicar pras universidades (setembro de 2027), não gosto de …" at bounding box center [162, 365] width 283 height 240
click at [293, 520] on span "Salvar" at bounding box center [284, 519] width 32 height 10
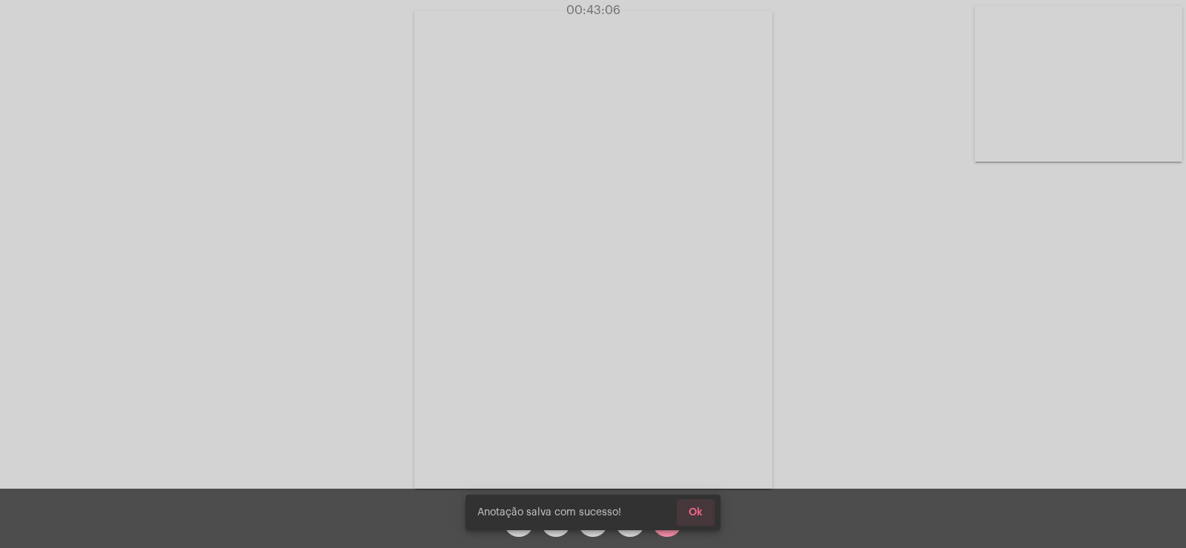
click at [706, 508] on button "Ok" at bounding box center [696, 512] width 38 height 27
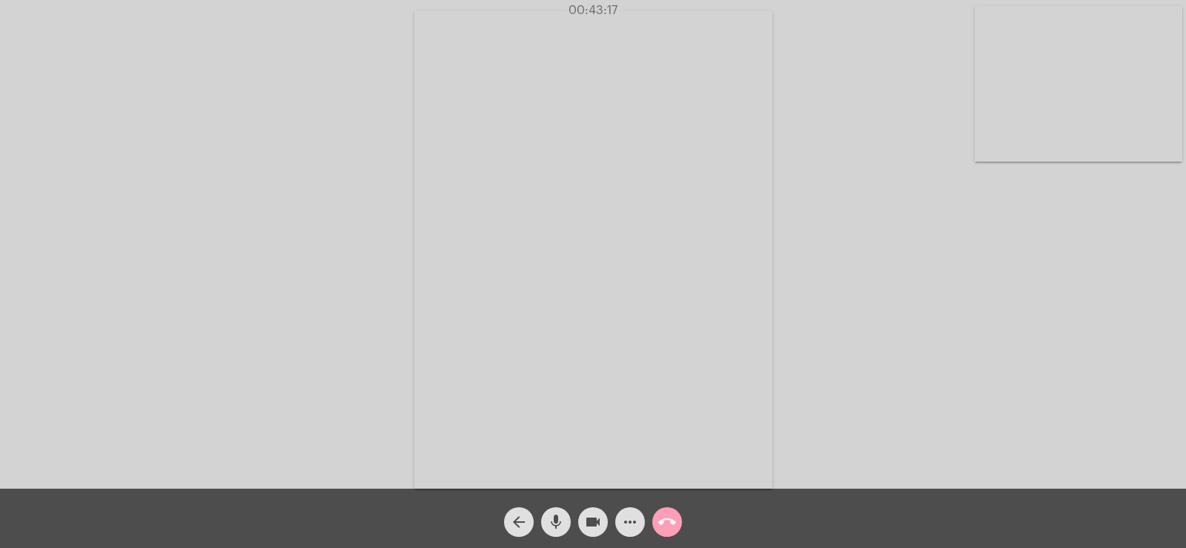
click at [662, 524] on mat-icon "call_end" at bounding box center [667, 522] width 18 height 18
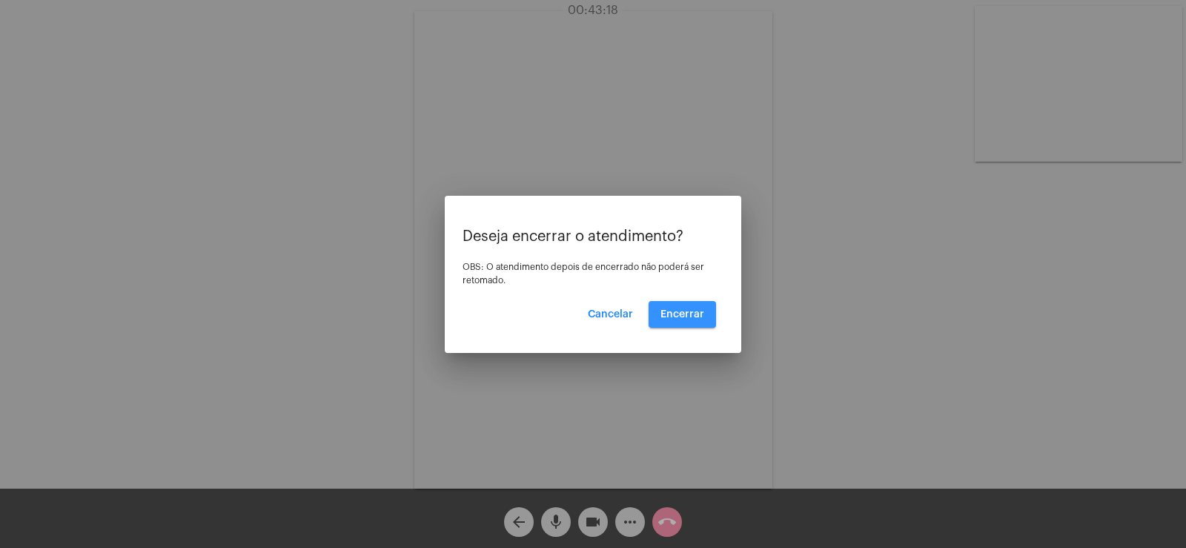
click at [695, 323] on button "Encerrar" at bounding box center [682, 314] width 67 height 27
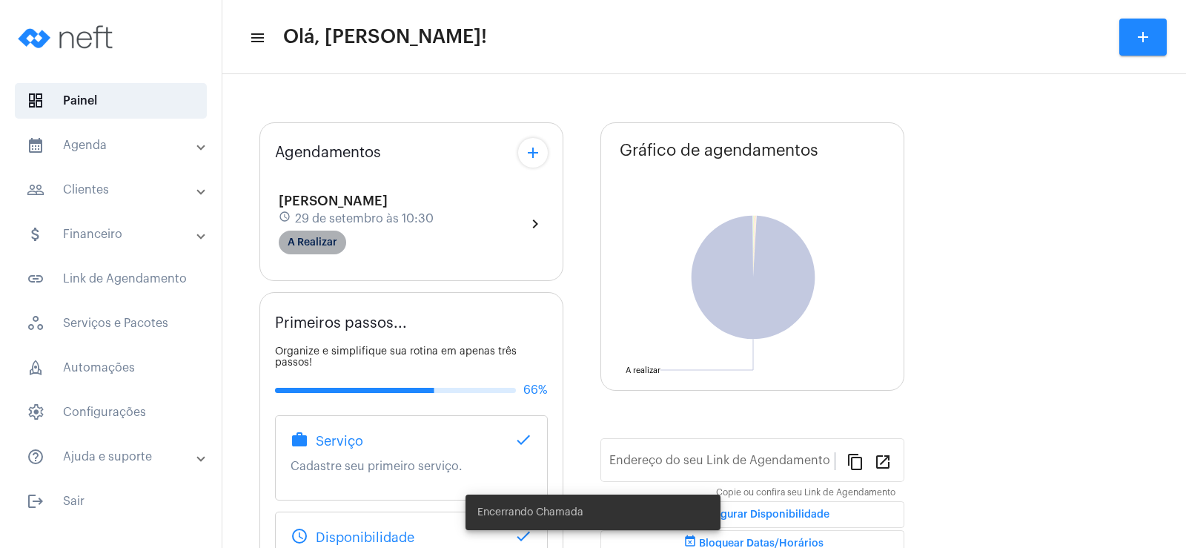
click at [328, 232] on mat-chip "A Realizar" at bounding box center [312, 242] width 67 height 24
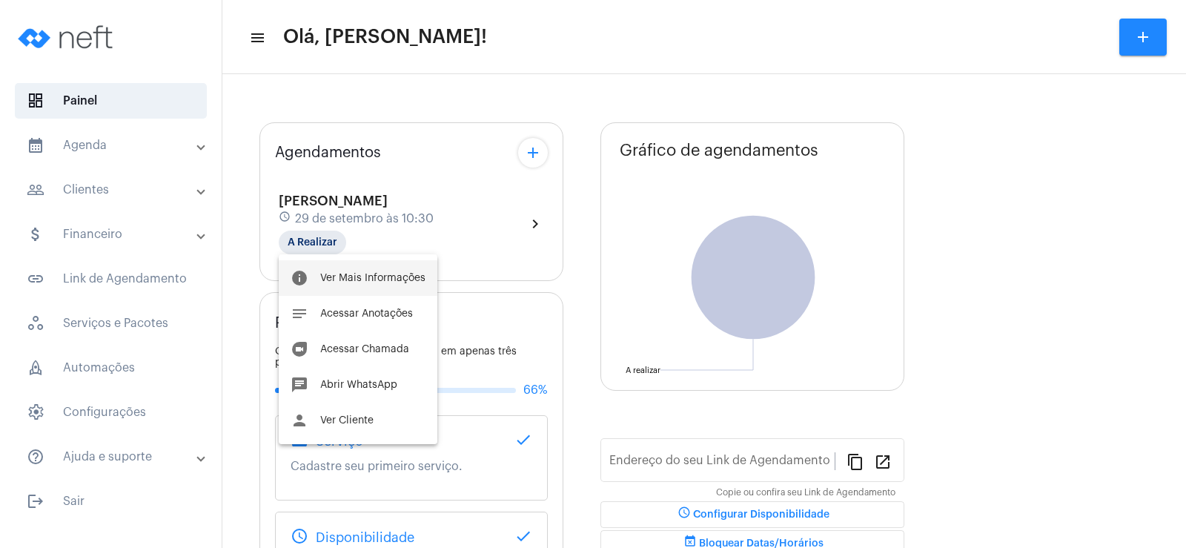
type input "[URL][DOMAIN_NAME]"
click at [345, 282] on span "Ver Mais Informações" at bounding box center [372, 278] width 105 height 10
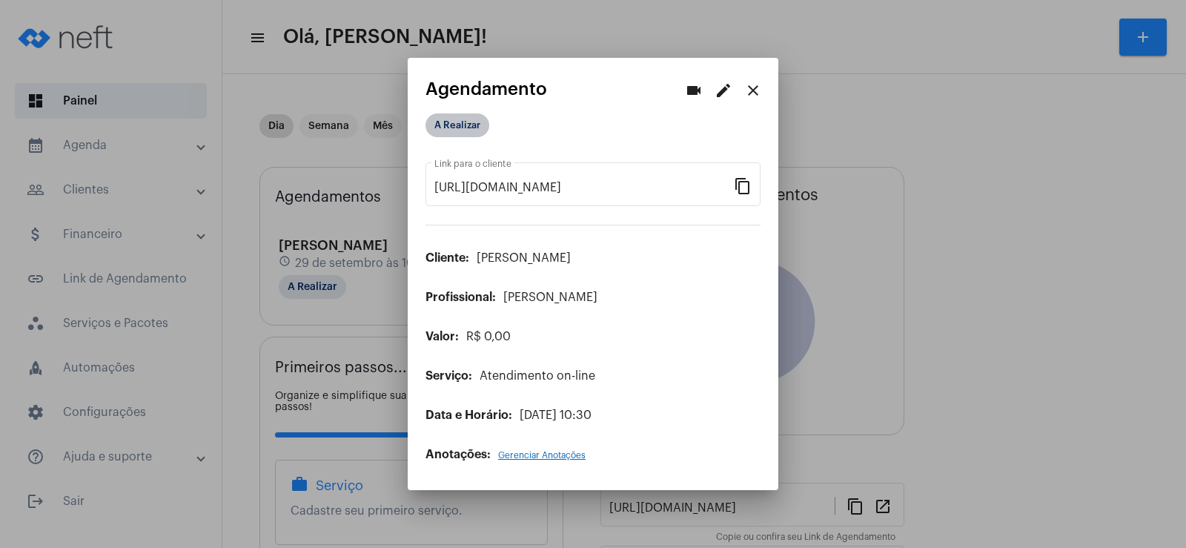
click at [457, 121] on mat-chip "A Realizar" at bounding box center [457, 125] width 64 height 24
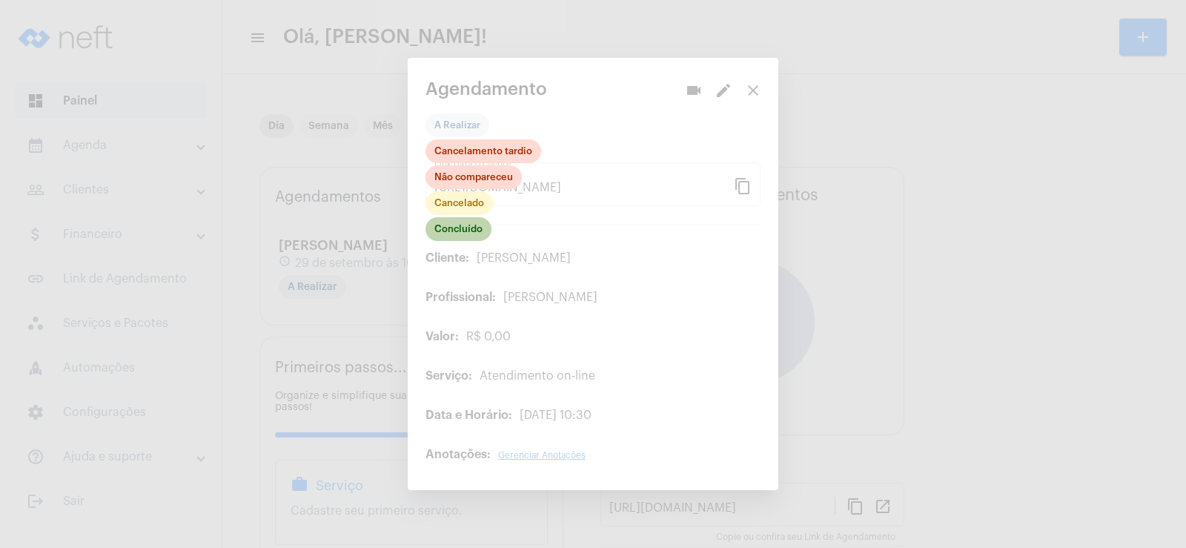
click at [473, 223] on mat-chip "Concluído" at bounding box center [458, 229] width 66 height 24
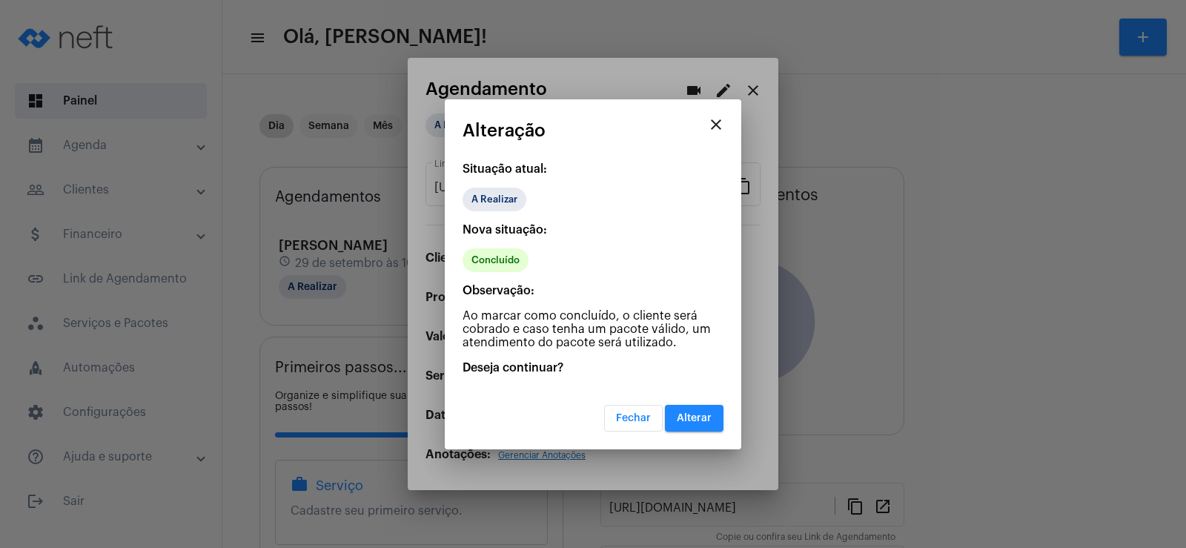
click at [706, 424] on button "Alterar" at bounding box center [694, 418] width 59 height 27
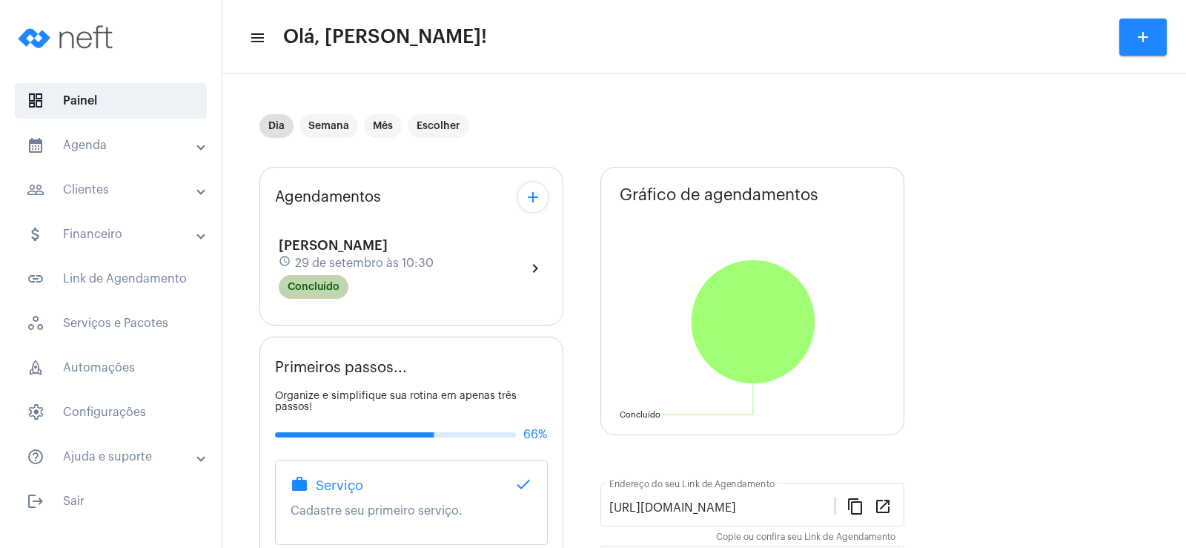
click at [328, 278] on mat-chip "Concluído" at bounding box center [314, 287] width 70 height 24
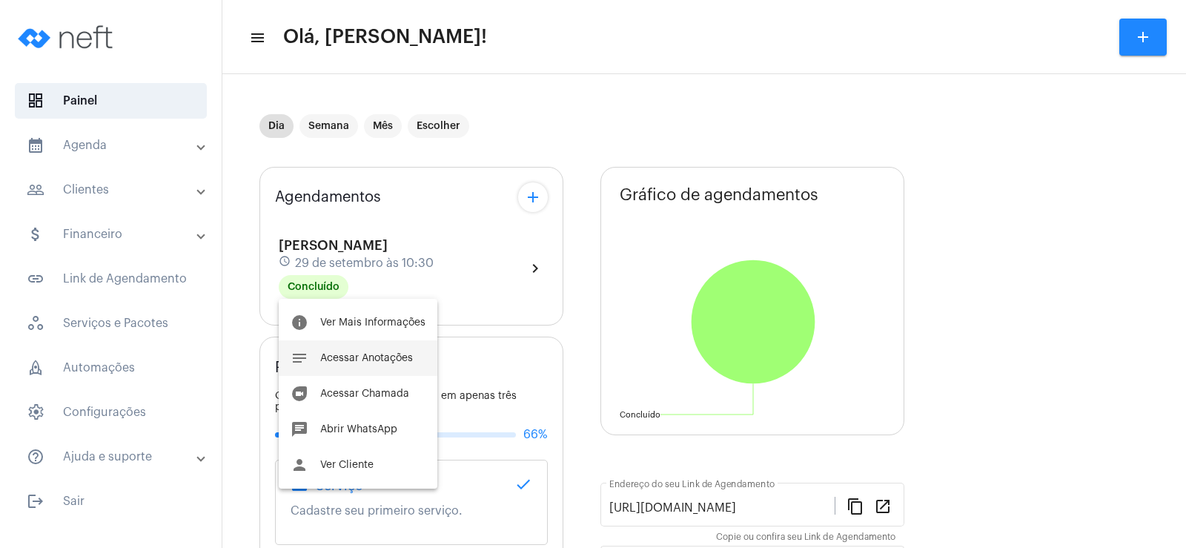
click at [362, 360] on span "Acessar Anotações" at bounding box center [366, 358] width 93 height 10
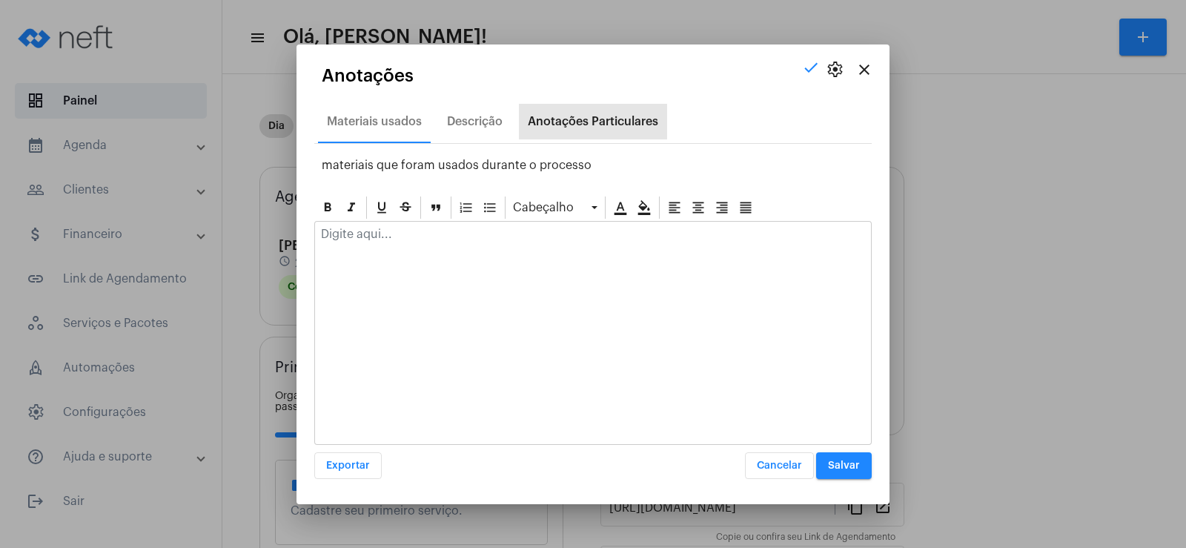
click at [576, 119] on div "Anotações Particulares" at bounding box center [593, 121] width 130 height 13
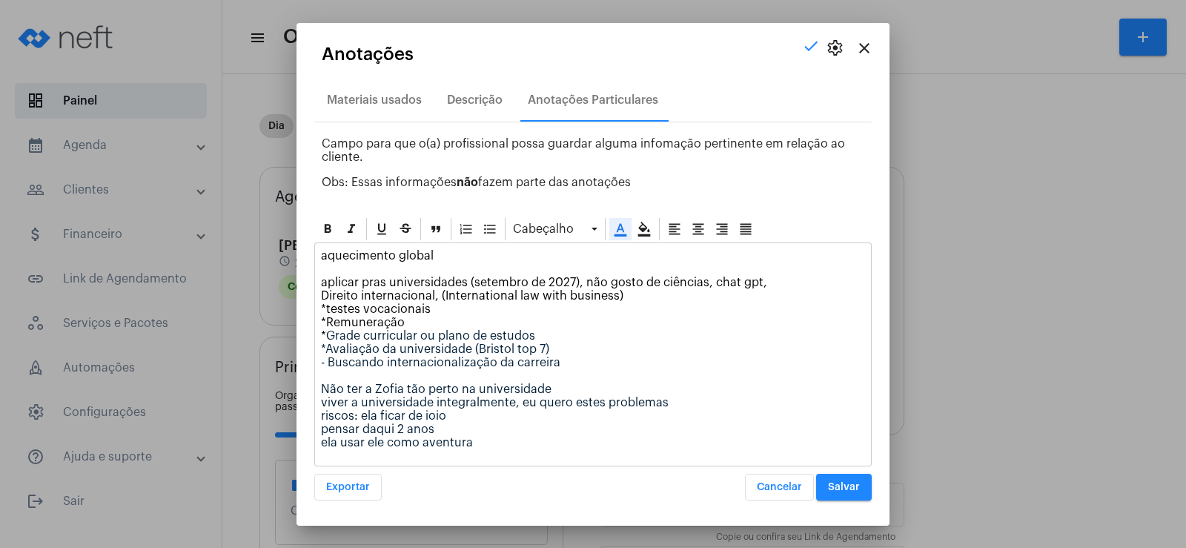
click at [967, 33] on div at bounding box center [593, 274] width 1186 height 548
